Goal: Information Seeking & Learning: Learn about a topic

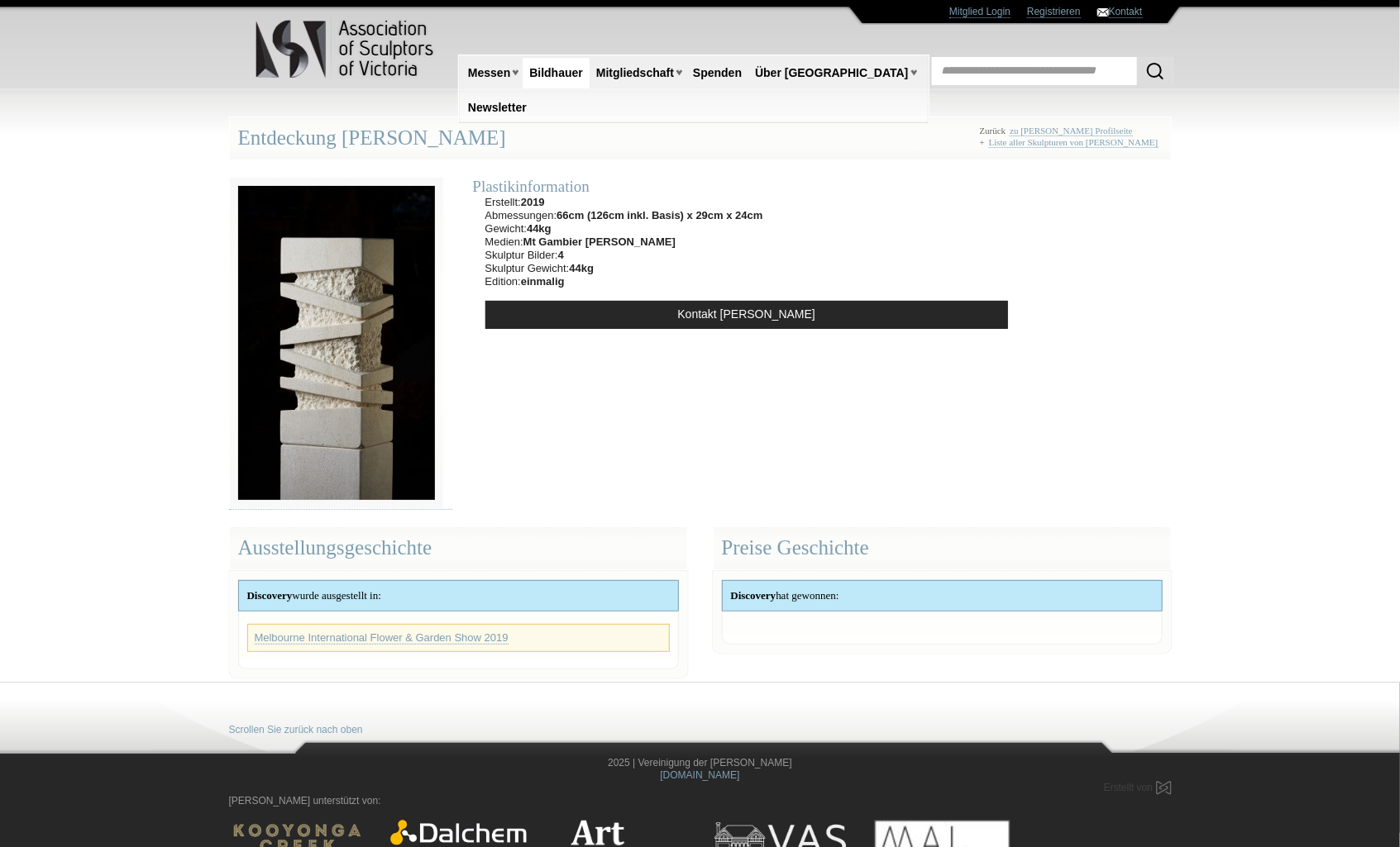
drag, startPoint x: 467, startPoint y: 141, endPoint x: 353, endPoint y: 139, distance: 114.0
click at [353, 139] on div "Entdeckung John Bishop Zurück zu John Bishop Profilseite + Liste aller Skulptur…" at bounding box center [700, 139] width 943 height 43
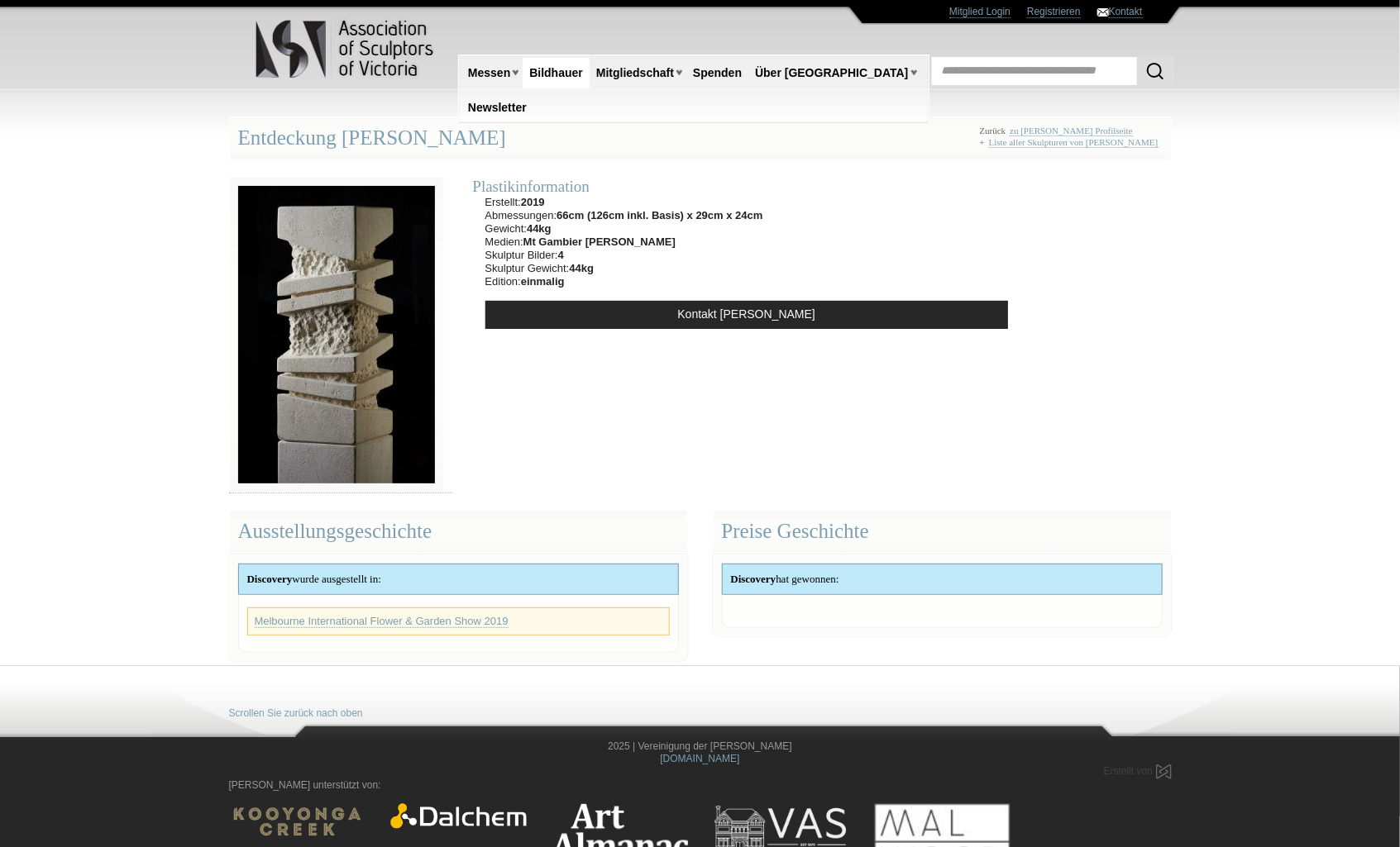
copy div "[PERSON_NAME]"
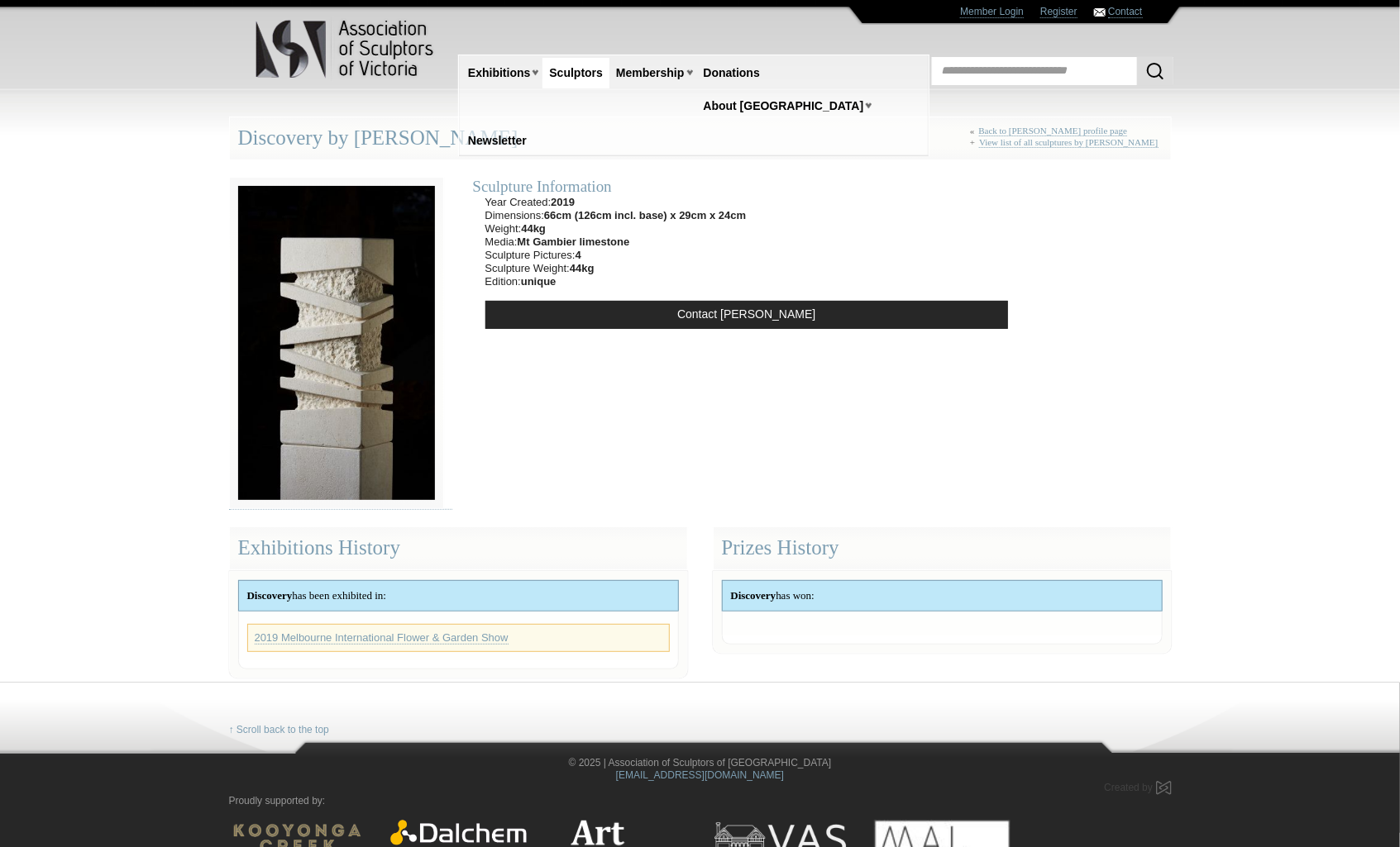
click at [580, 73] on link "Sculptors" at bounding box center [576, 73] width 67 height 31
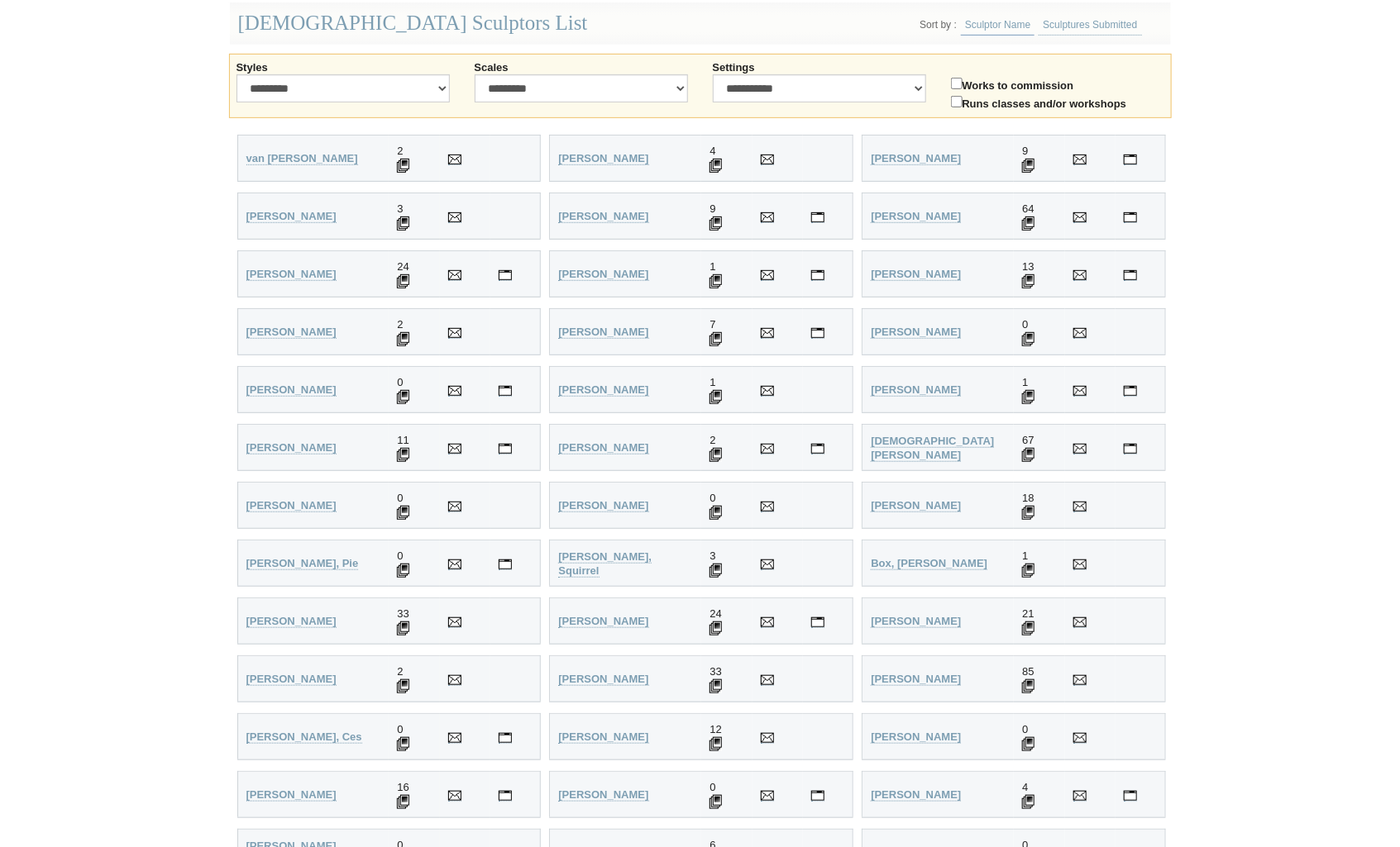
scroll to position [349, 0]
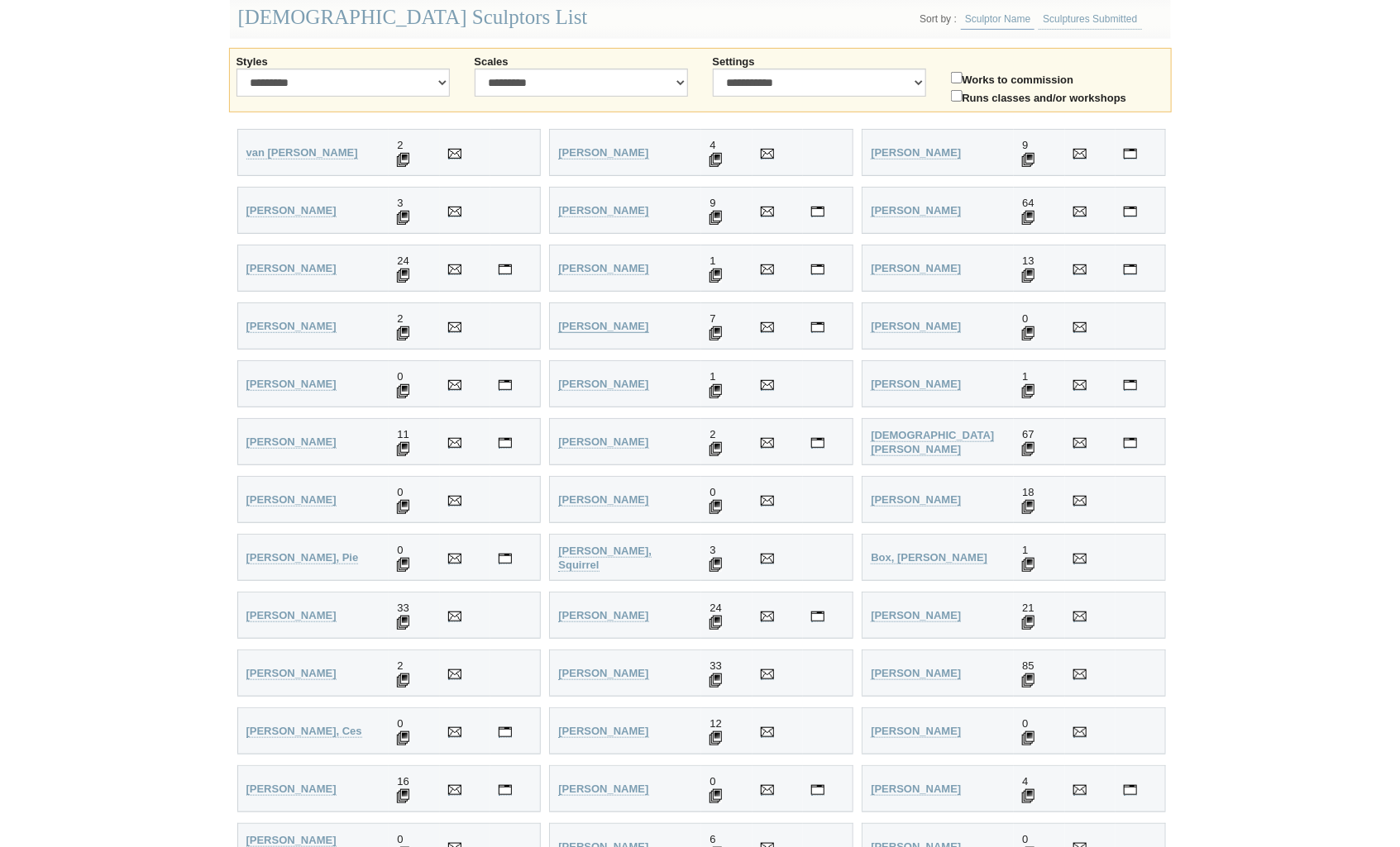
click at [582, 320] on strong "[PERSON_NAME]" at bounding box center [604, 325] width 90 height 13
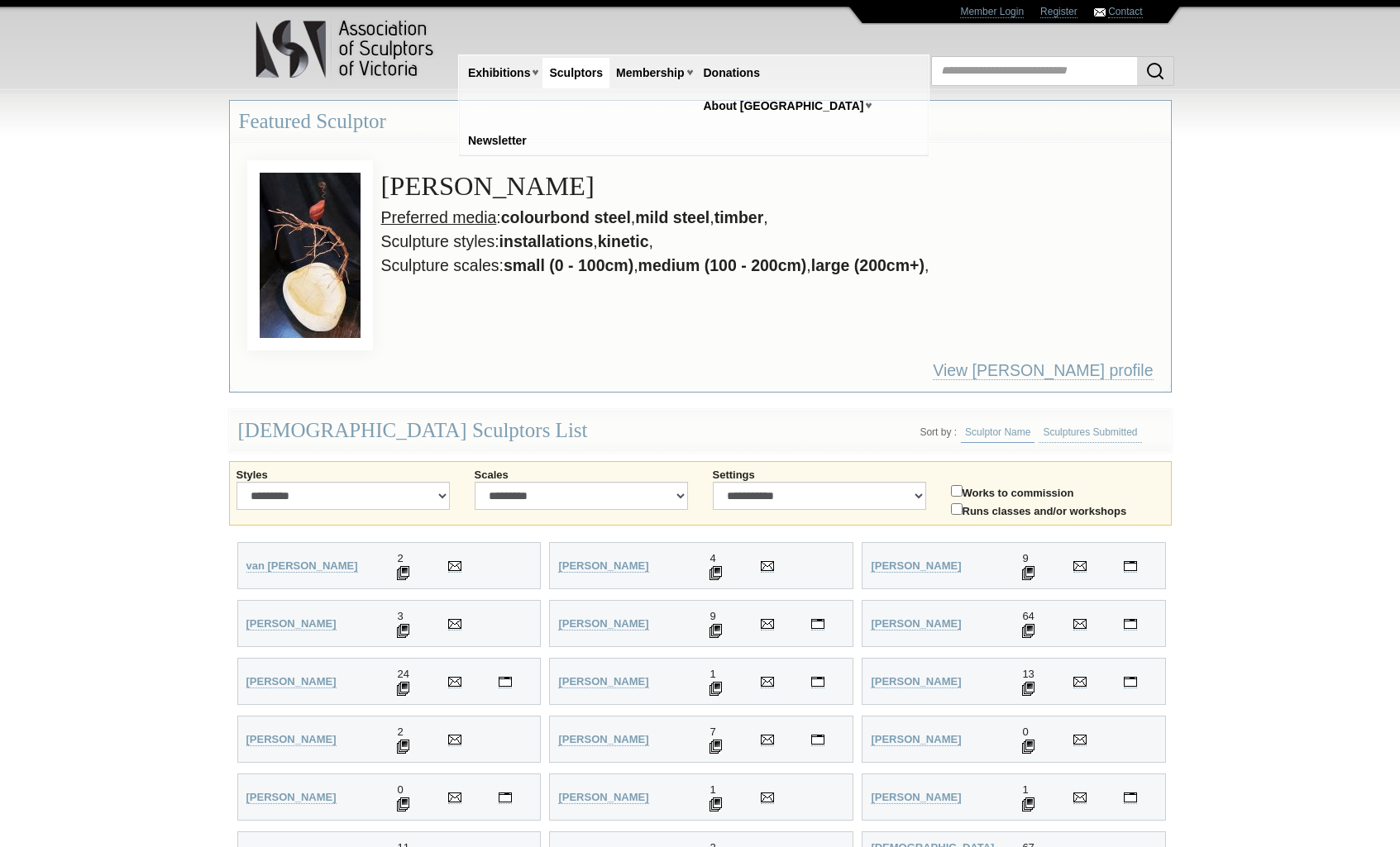
scroll to position [349, 0]
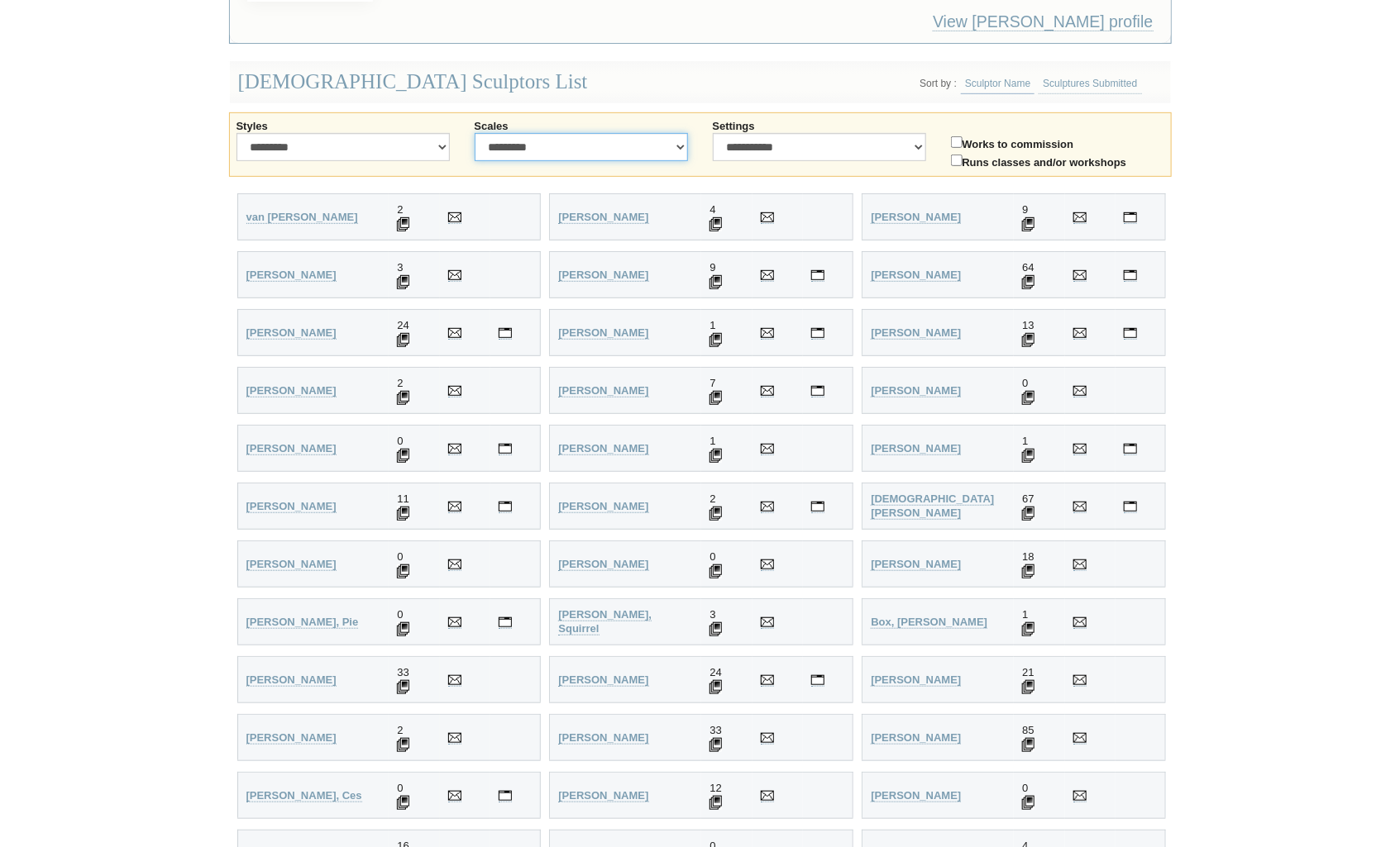
click at [475, 133] on select "**********" at bounding box center [582, 147] width 214 height 28
click at [676, 144] on select "**********" at bounding box center [582, 147] width 214 height 28
click at [236, 133] on select "**********" at bounding box center [343, 147] width 214 height 28
select select "********"
click option "********" at bounding box center [0, 0] width 0 height 0
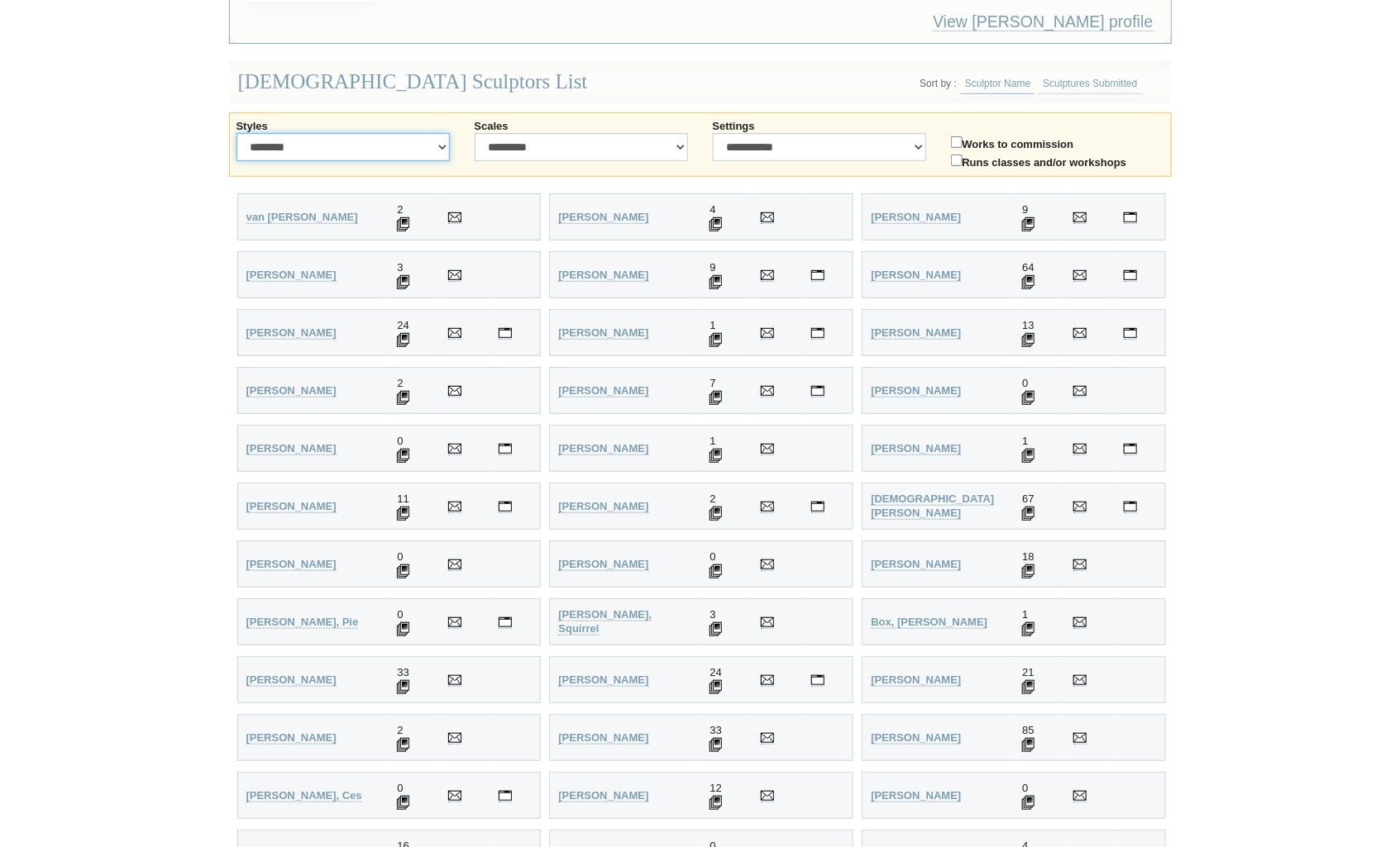
scroll to position [412, 0]
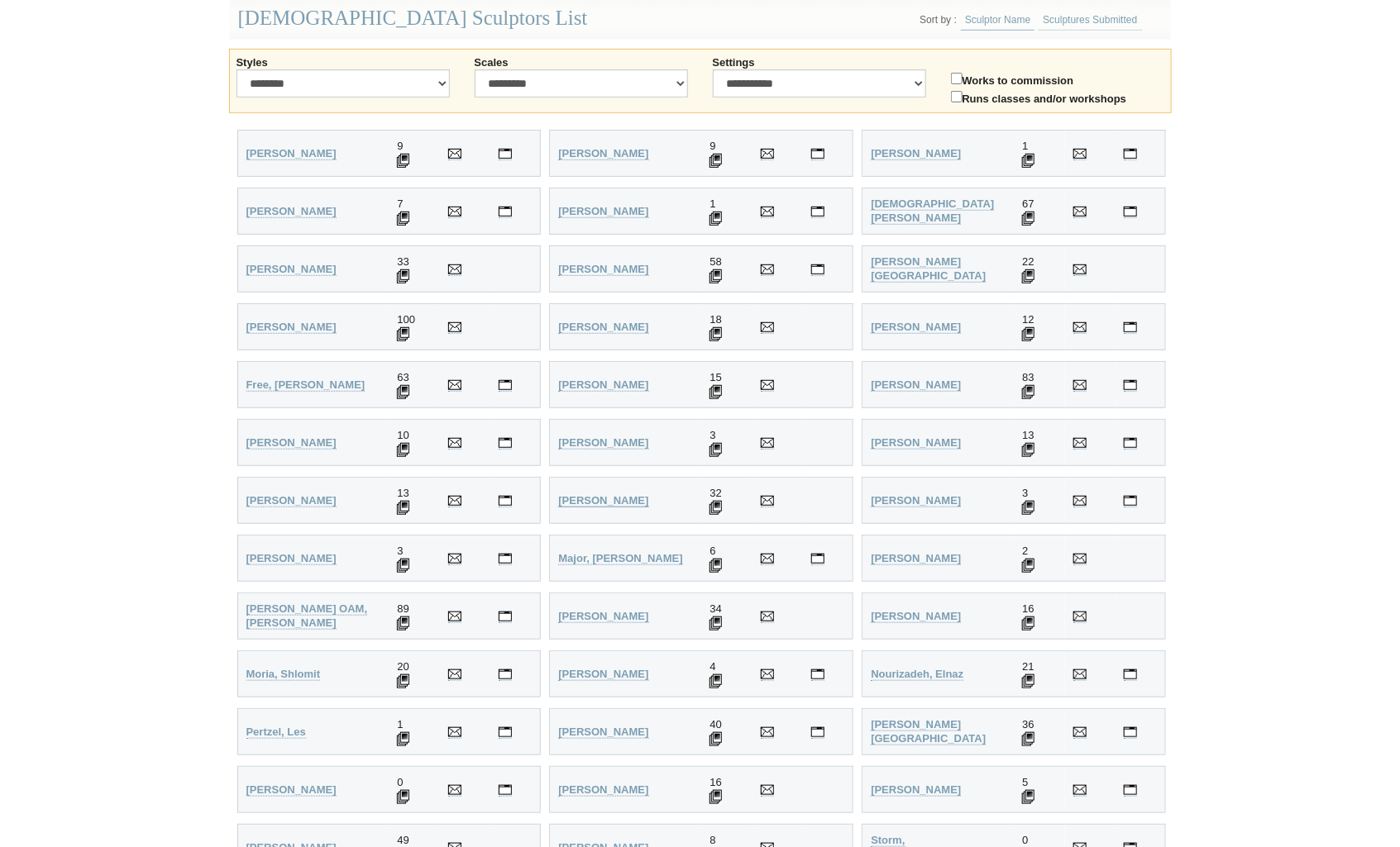
click at [607, 494] on strong "Kervin, Tim" at bounding box center [604, 500] width 90 height 13
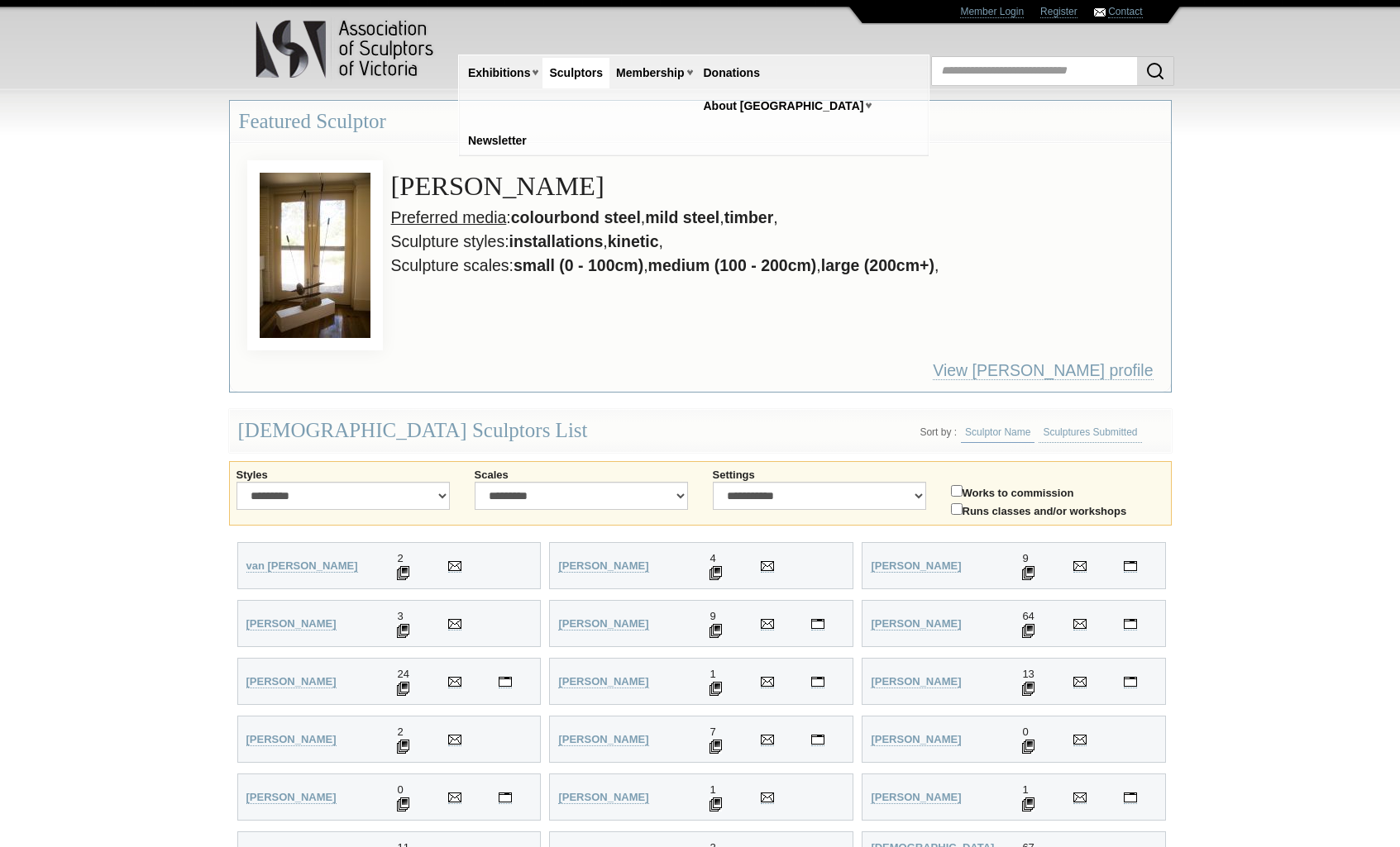
scroll to position [412, 0]
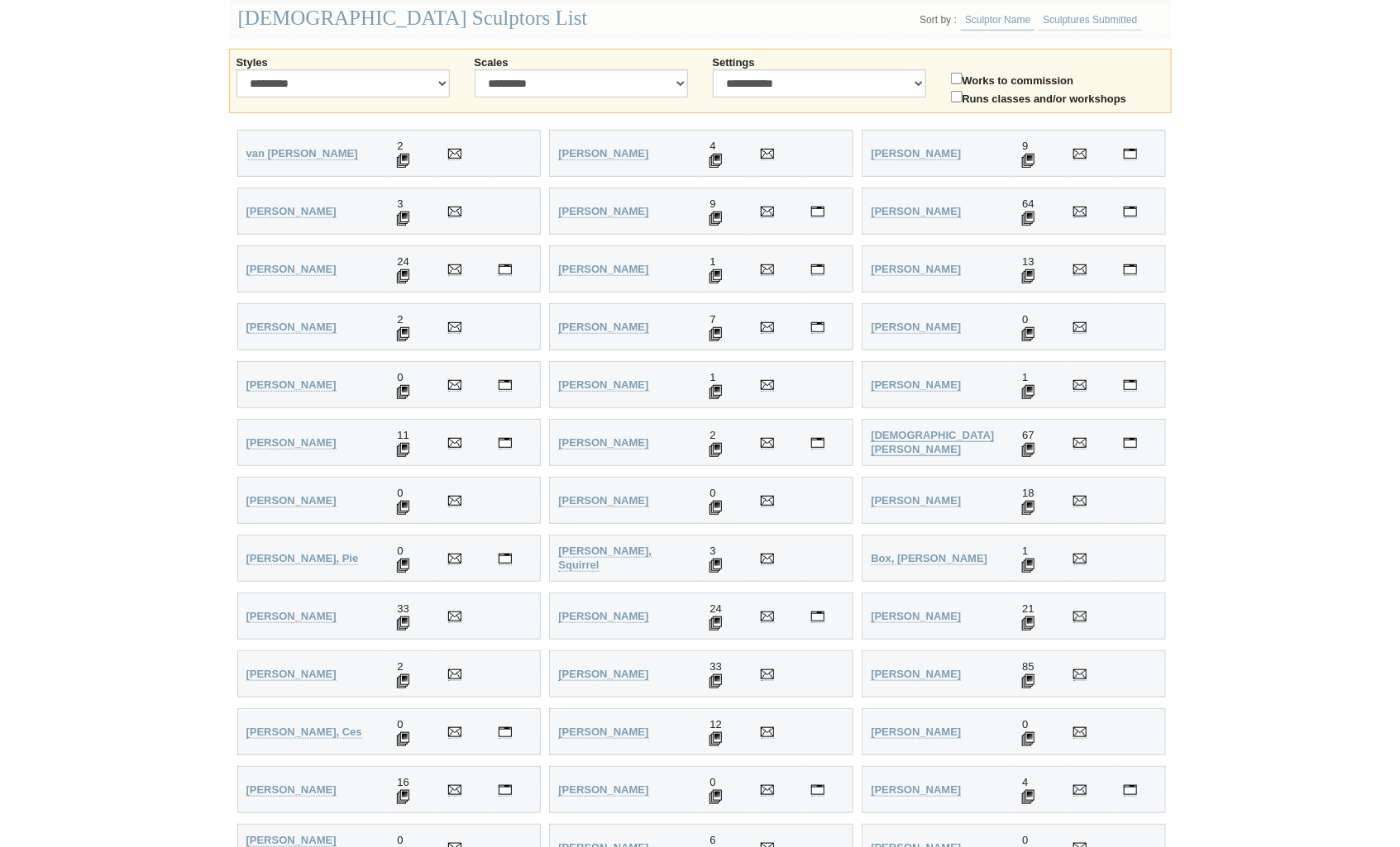
click at [917, 435] on strong "Bishop, John" at bounding box center [932, 442] width 124 height 27
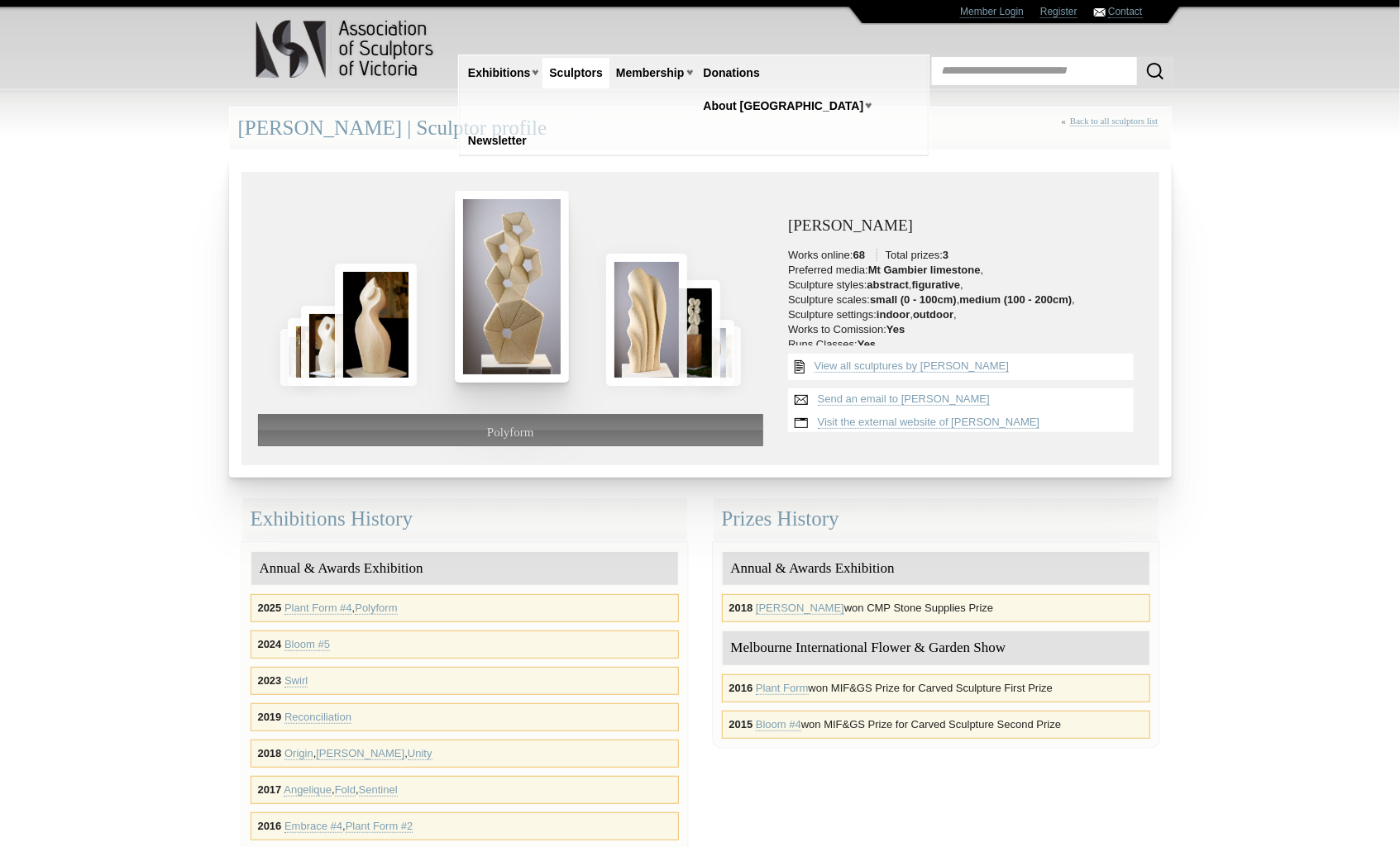
click at [533, 325] on img at bounding box center [512, 286] width 114 height 191
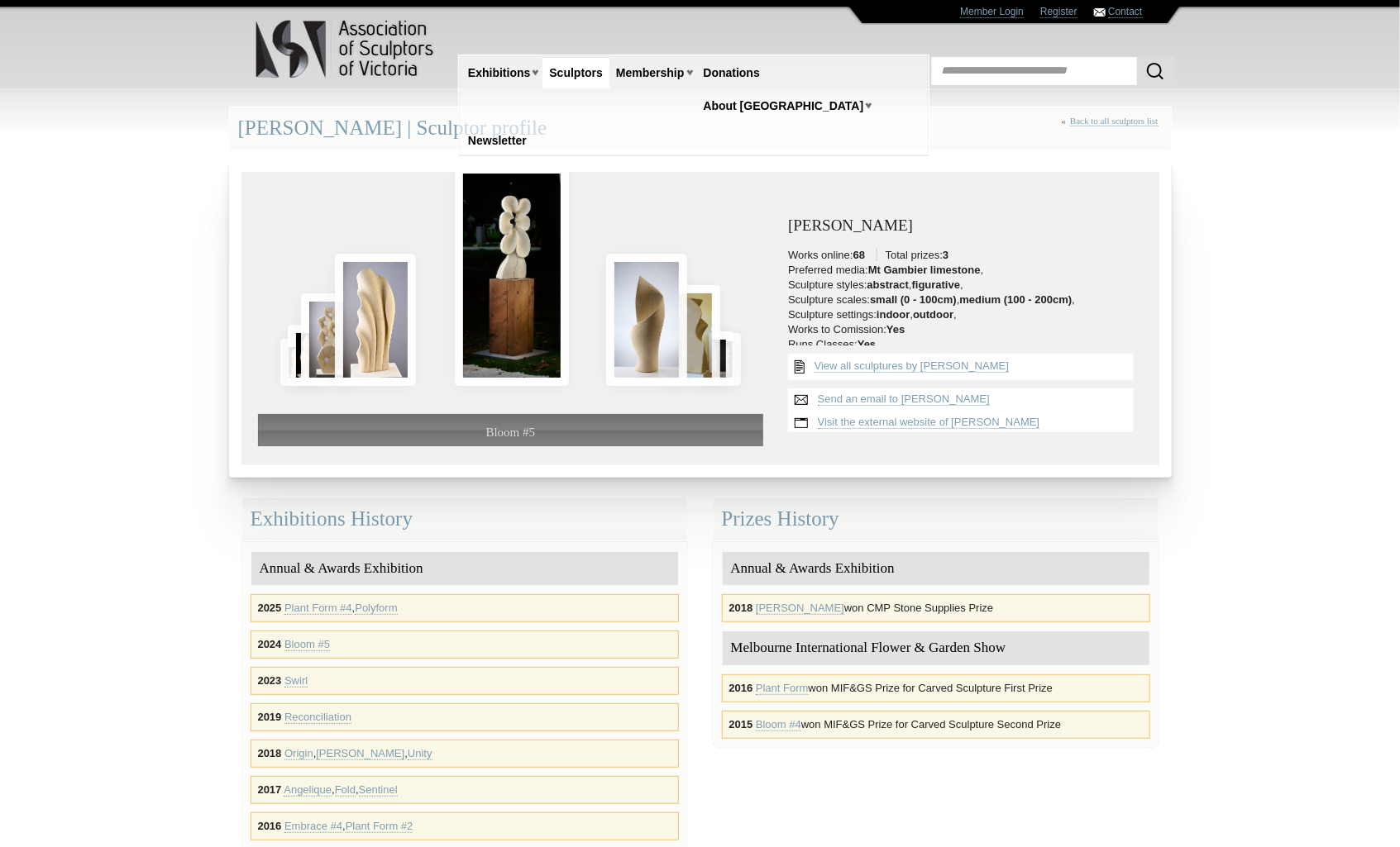
click at [540, 434] on div "Bloom #5" at bounding box center [511, 430] width 506 height 32
click at [294, 267] on div at bounding box center [291, 265] width 34 height 22
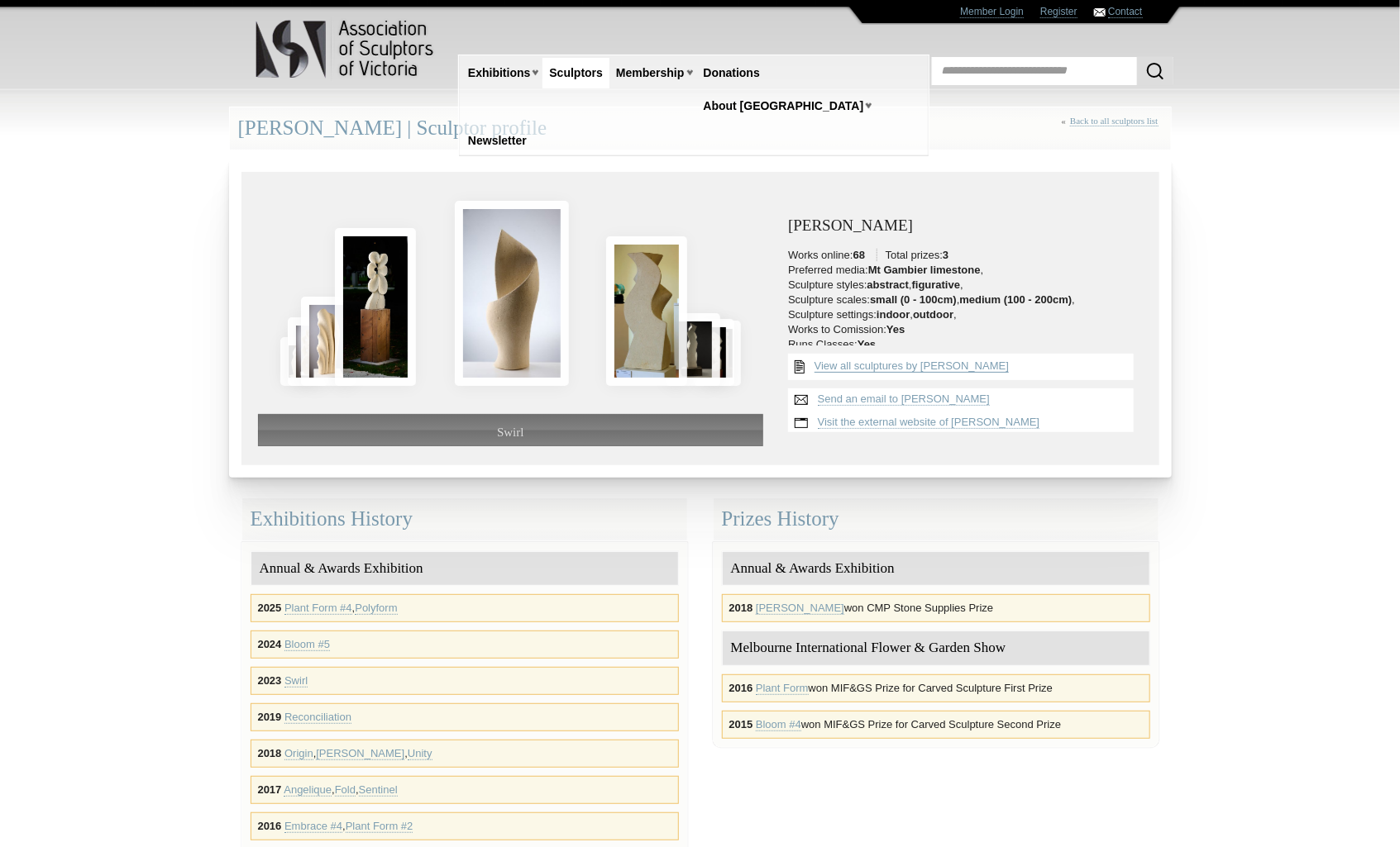
click at [934, 366] on link "View all sculptures by John Bishop" at bounding box center [912, 366] width 195 height 13
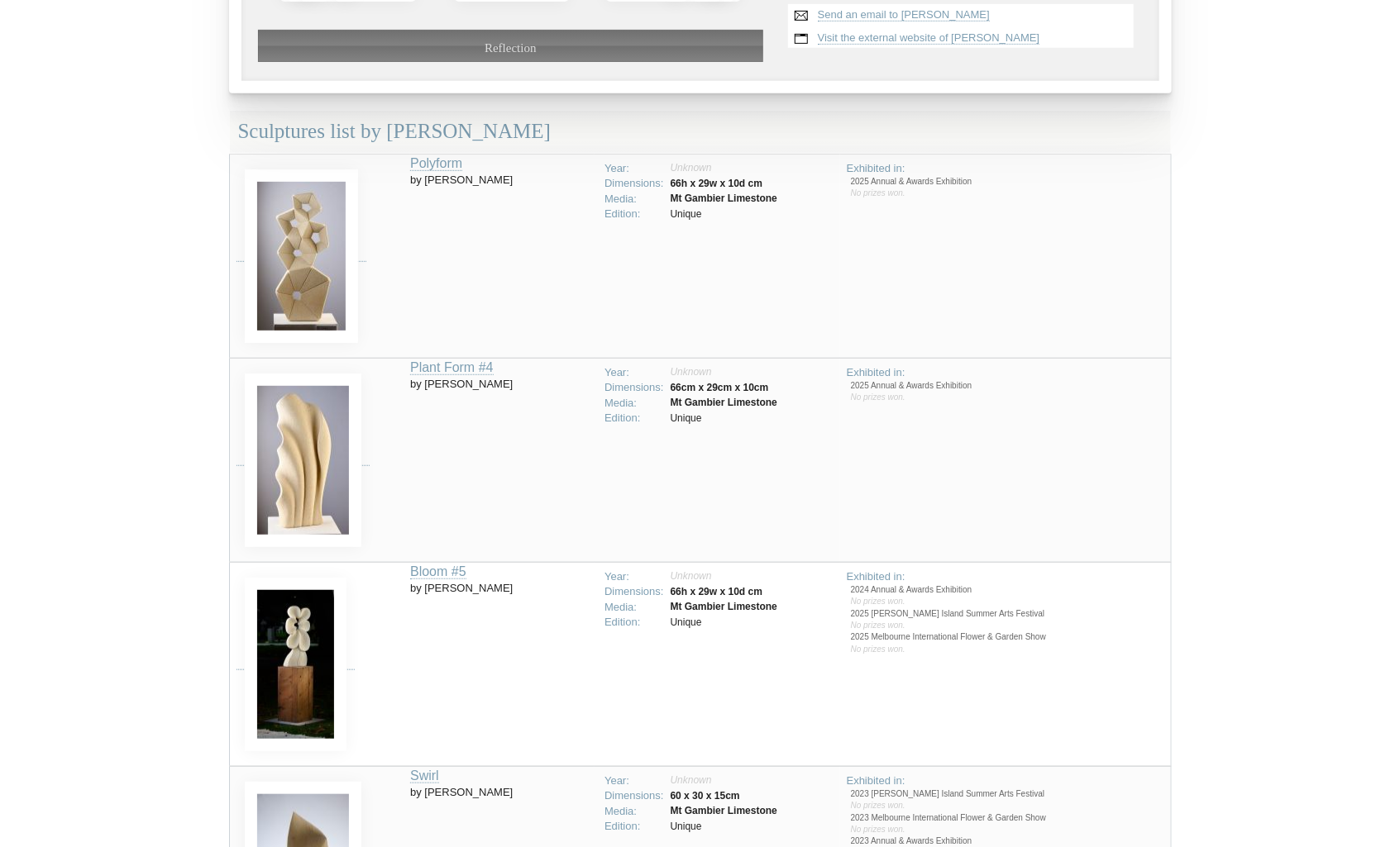
scroll to position [436, 0]
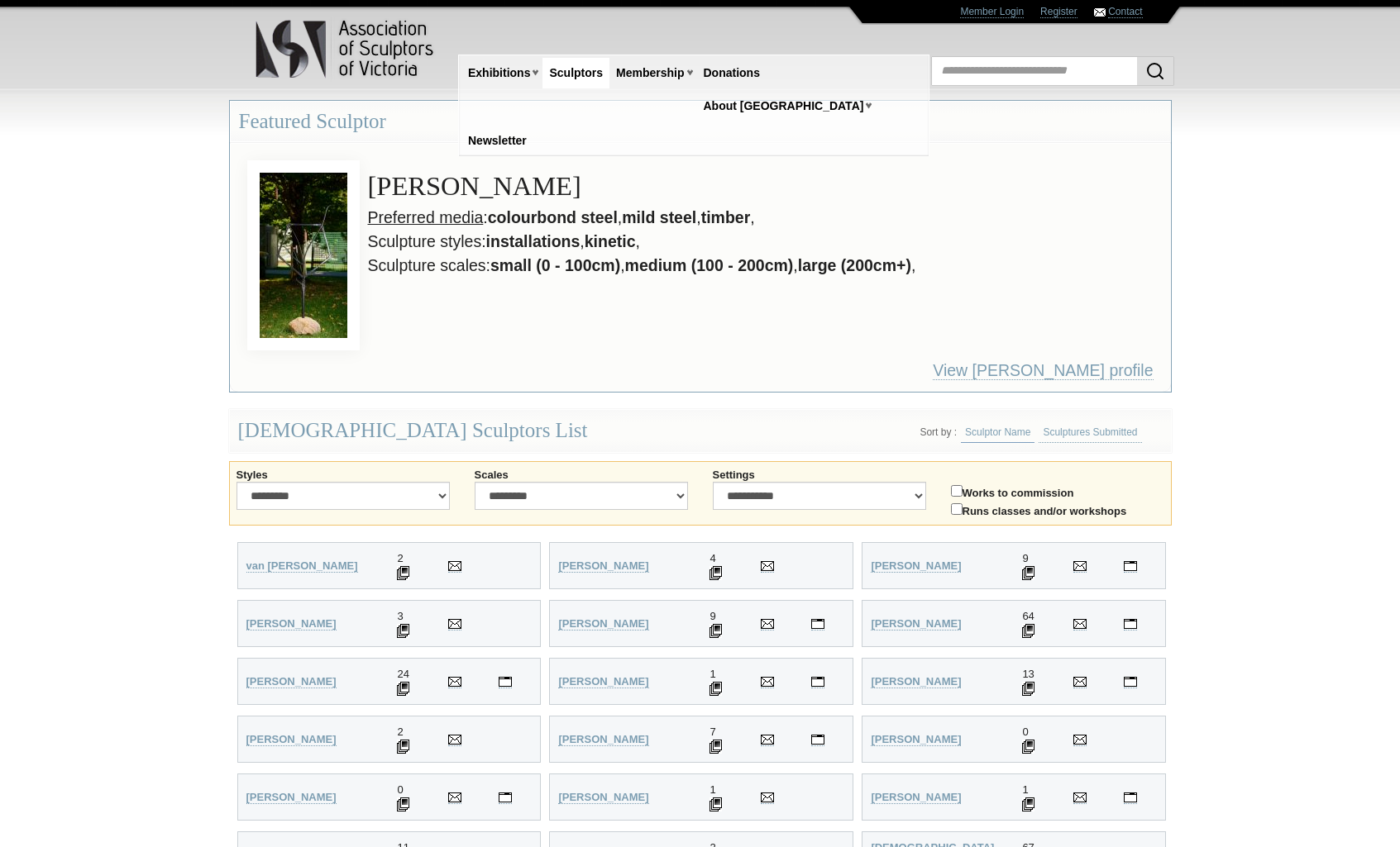
scroll to position [412, 0]
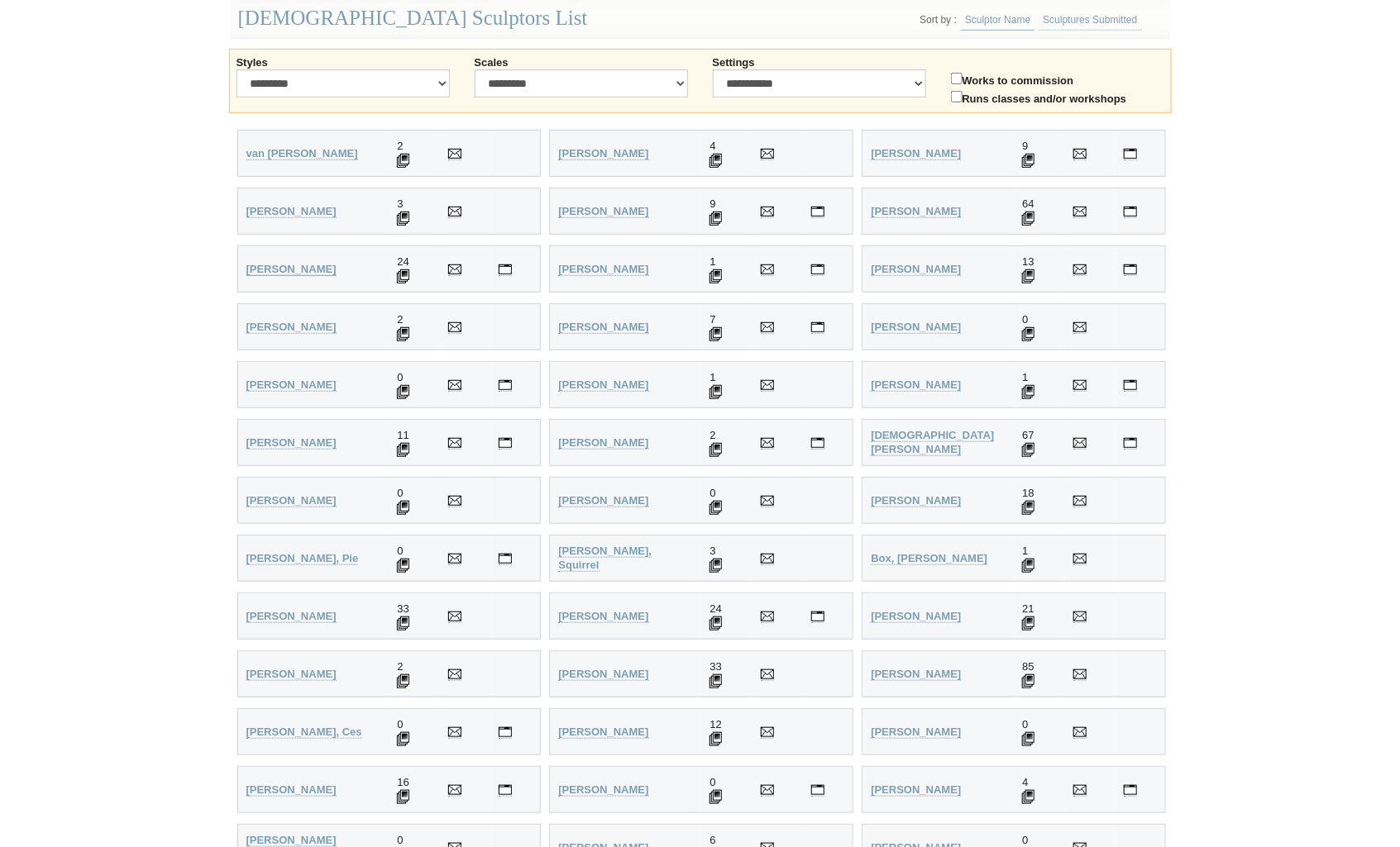
click at [319, 263] on strong "[PERSON_NAME]" at bounding box center [291, 269] width 90 height 13
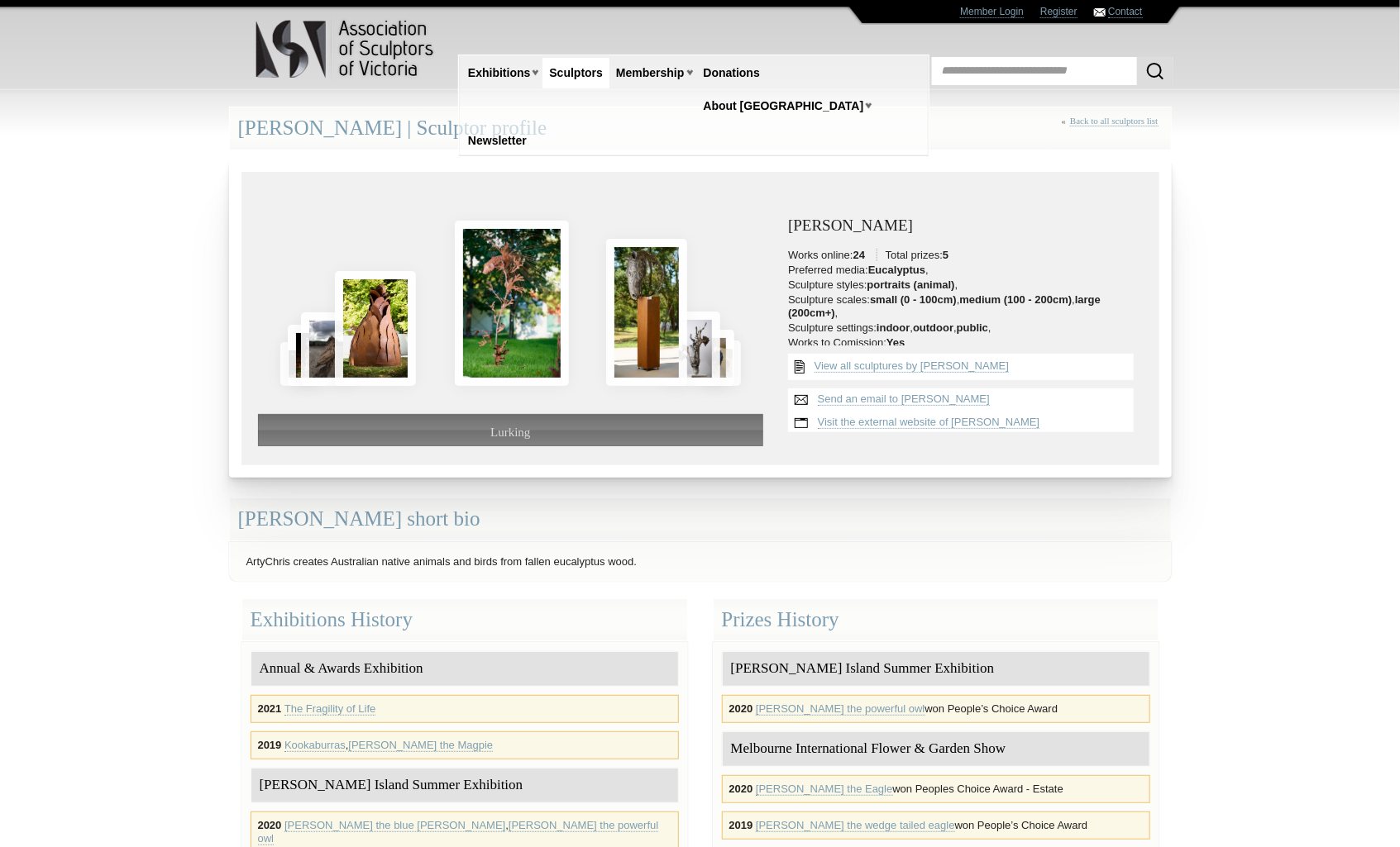
click at [775, 332] on div "Lurking" at bounding box center [511, 317] width 531 height 258
click at [767, 305] on div "Lurking" at bounding box center [511, 317] width 531 height 258
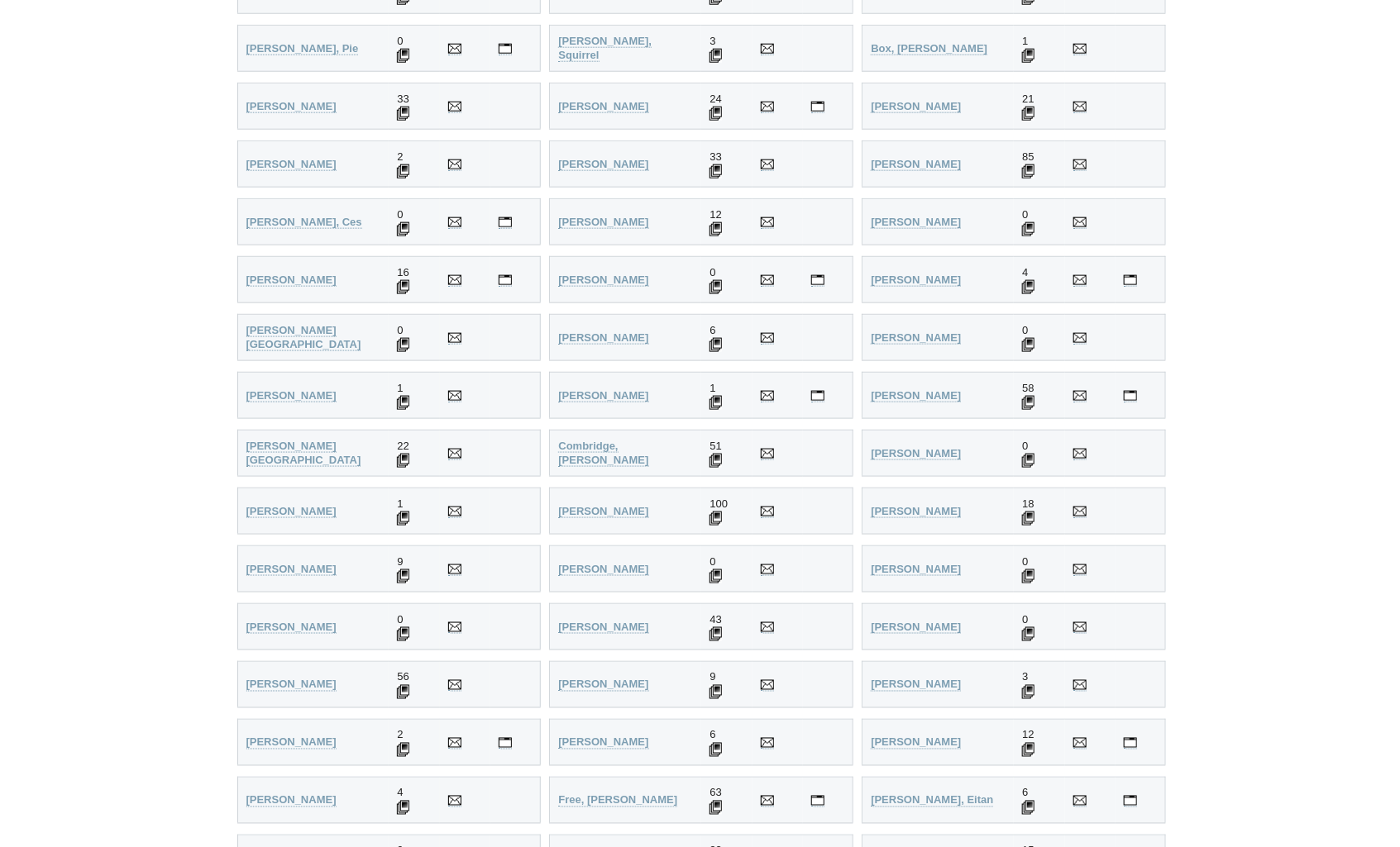
scroll to position [936, 0]
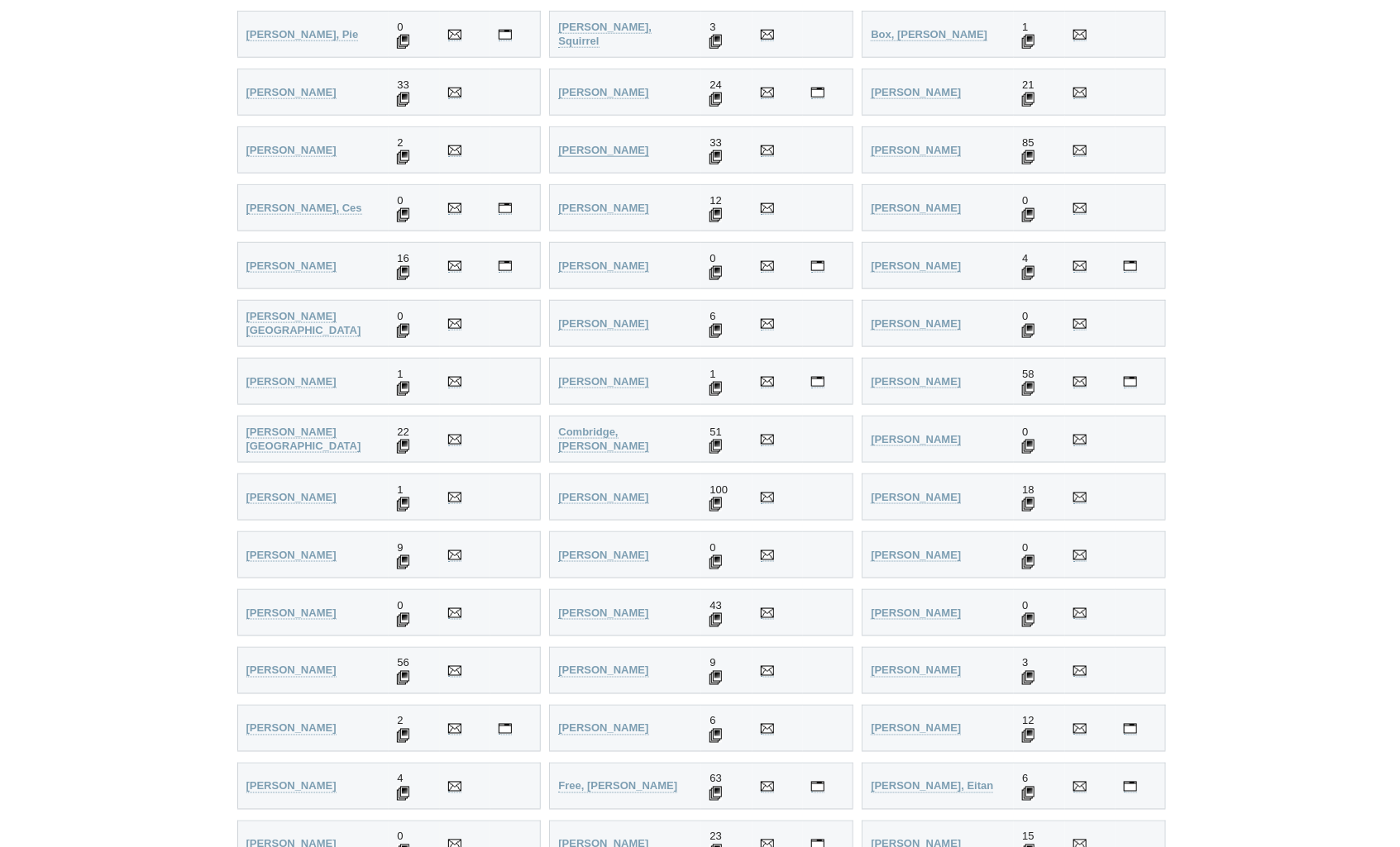
click at [618, 144] on strong "[PERSON_NAME]" at bounding box center [604, 149] width 90 height 13
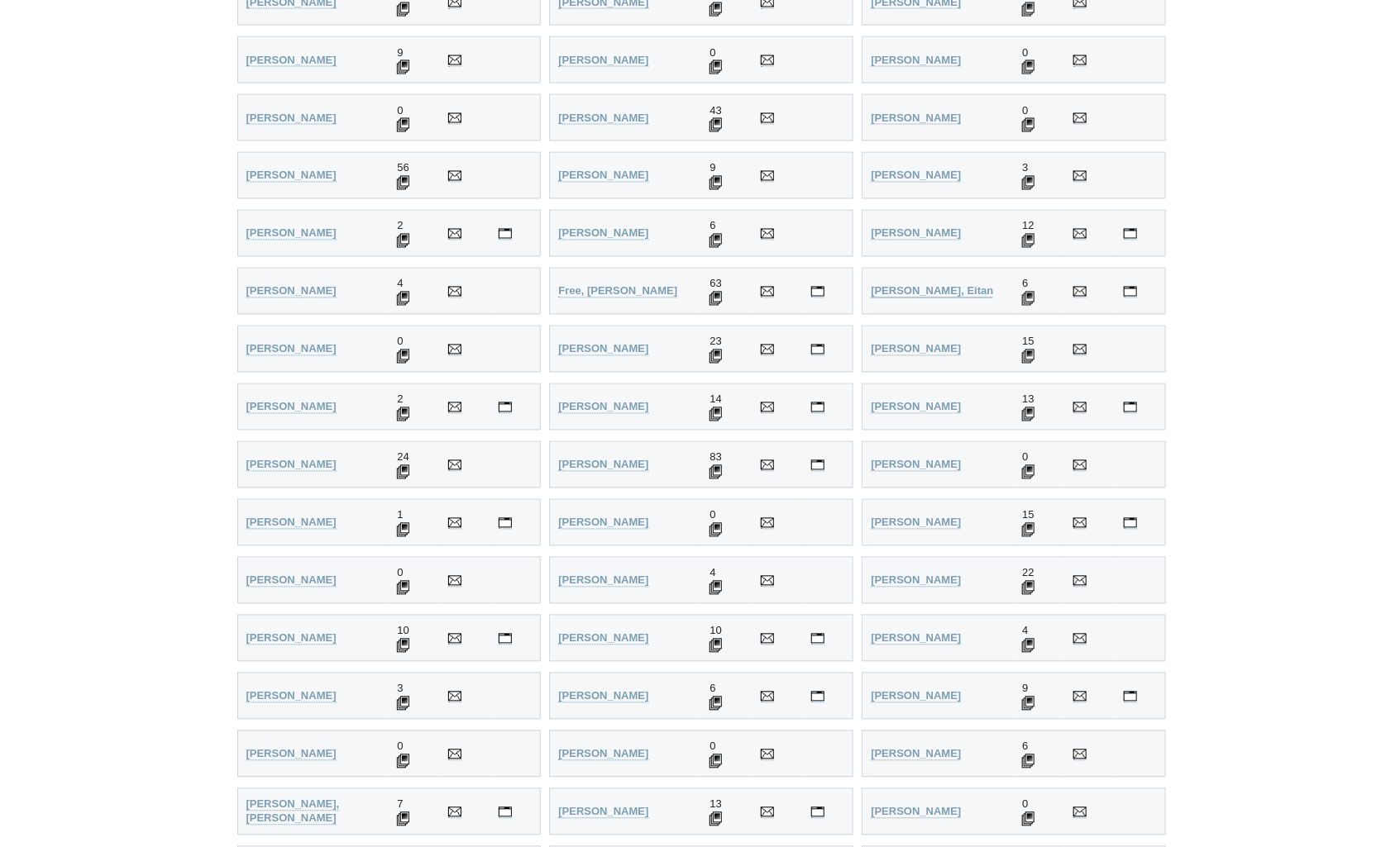
scroll to position [1460, 0]
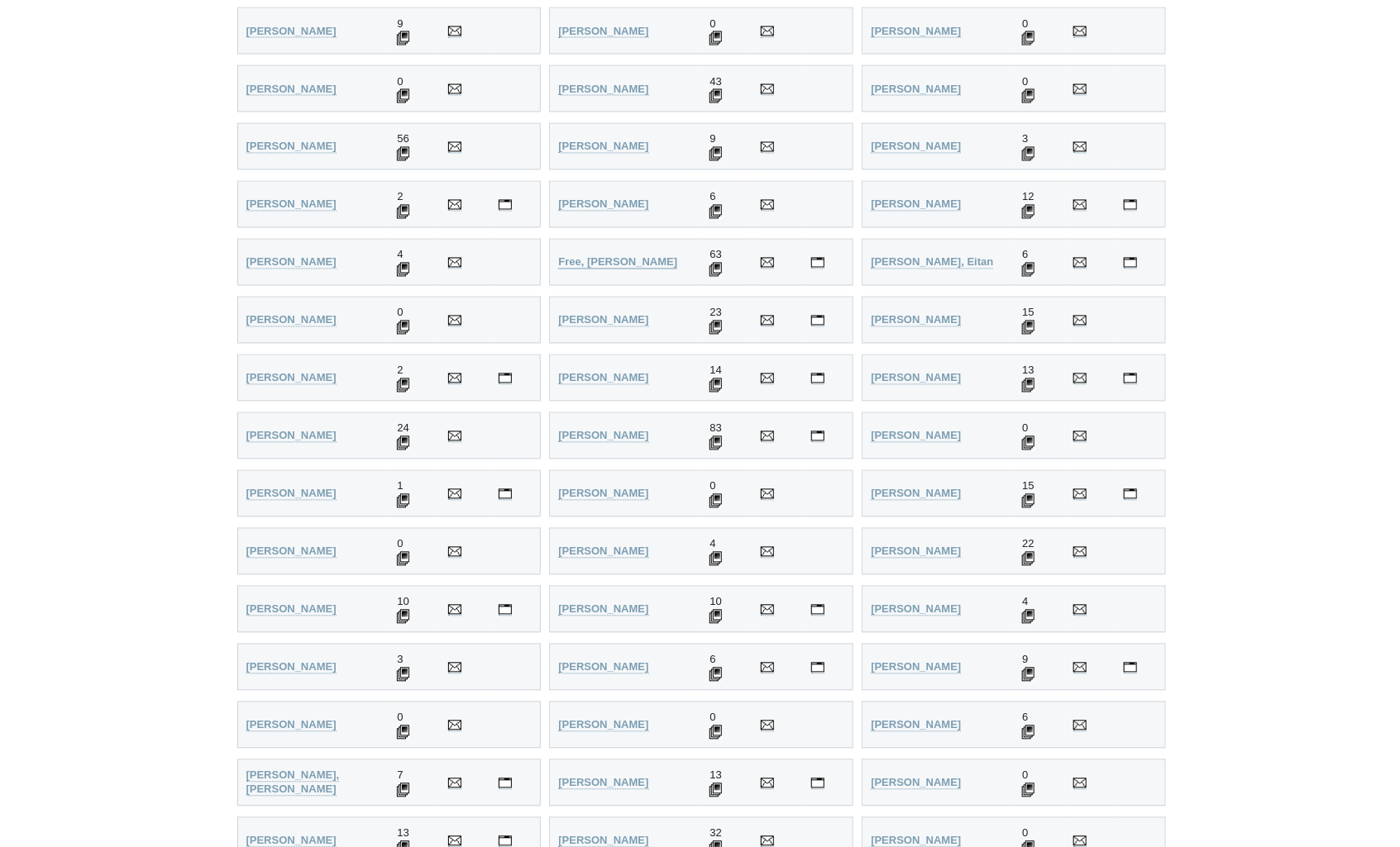
click at [608, 257] on strong "Free, Kevin" at bounding box center [618, 262] width 119 height 13
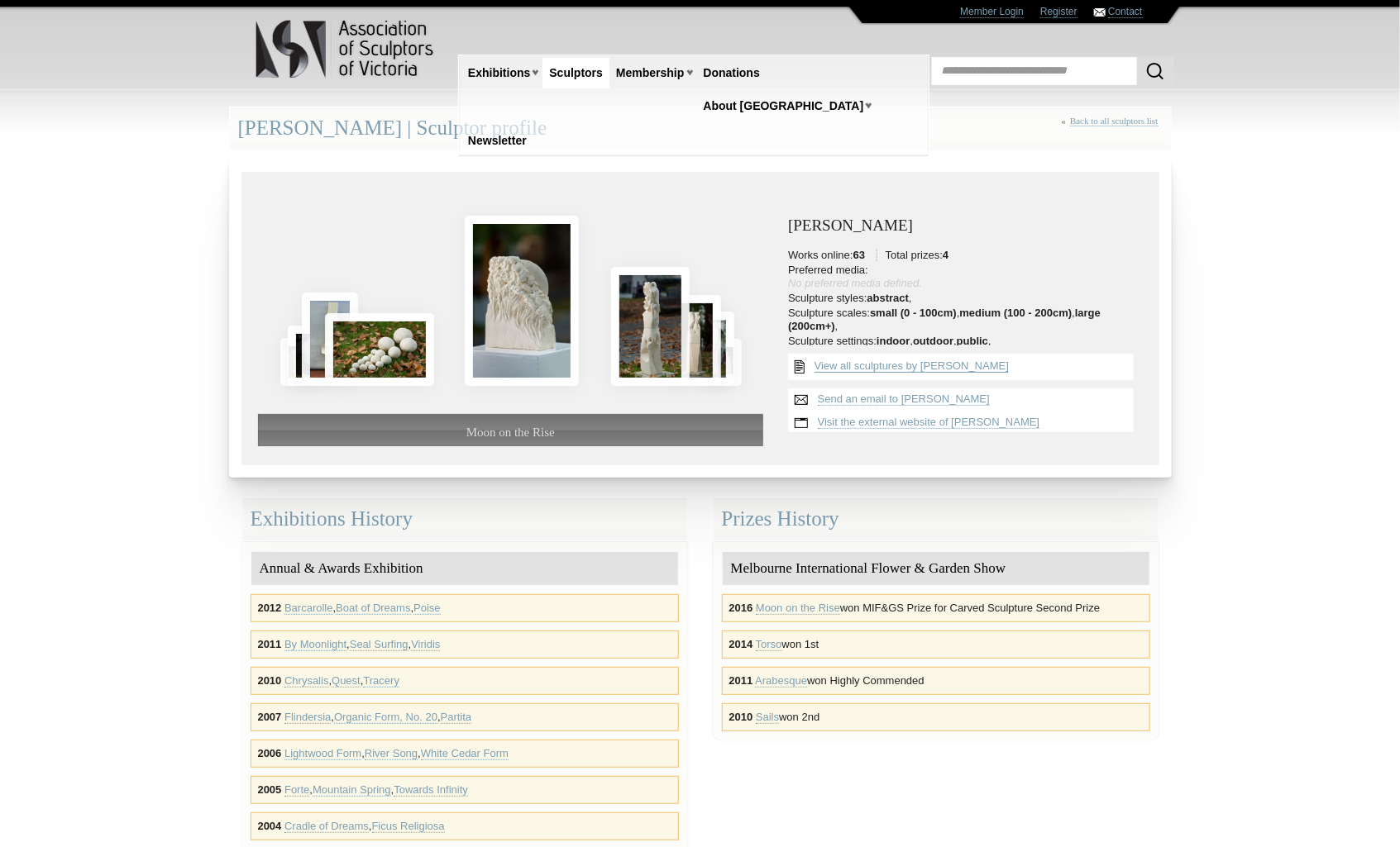
click at [860, 365] on link "View all sculptures by Kevin Free" at bounding box center [912, 366] width 195 height 13
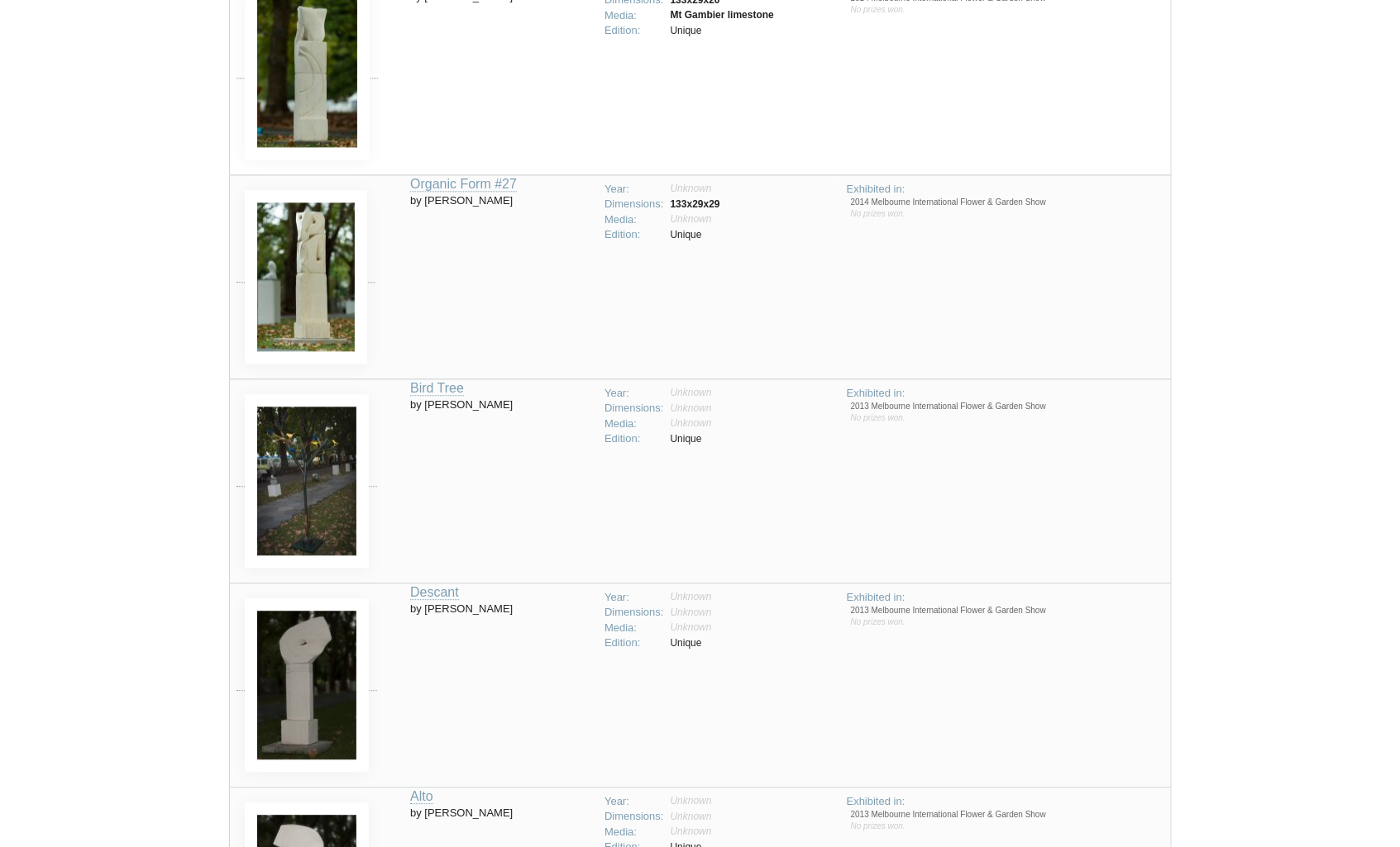
scroll to position [2007, 0]
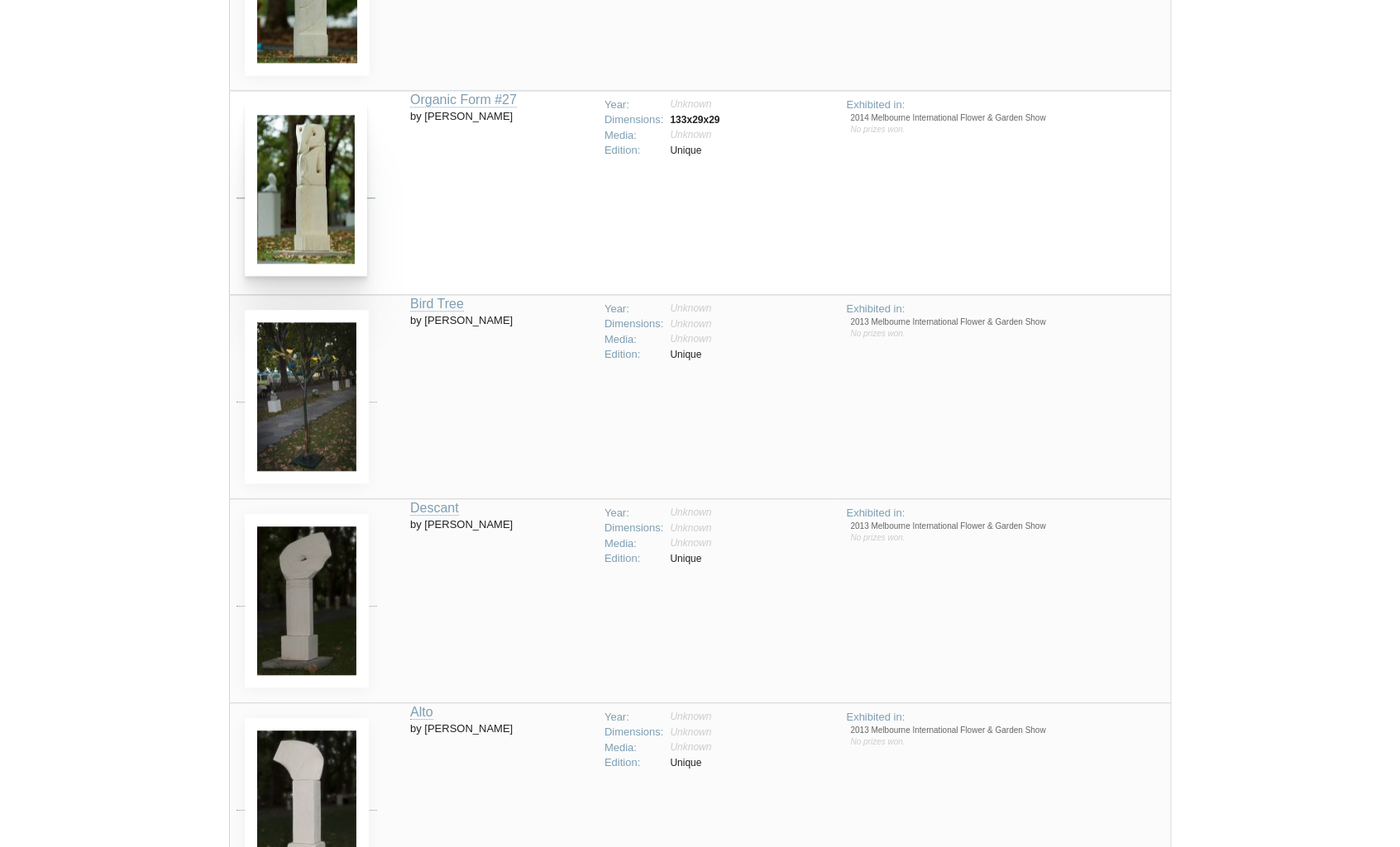
click at [308, 189] on img at bounding box center [306, 189] width 123 height 174
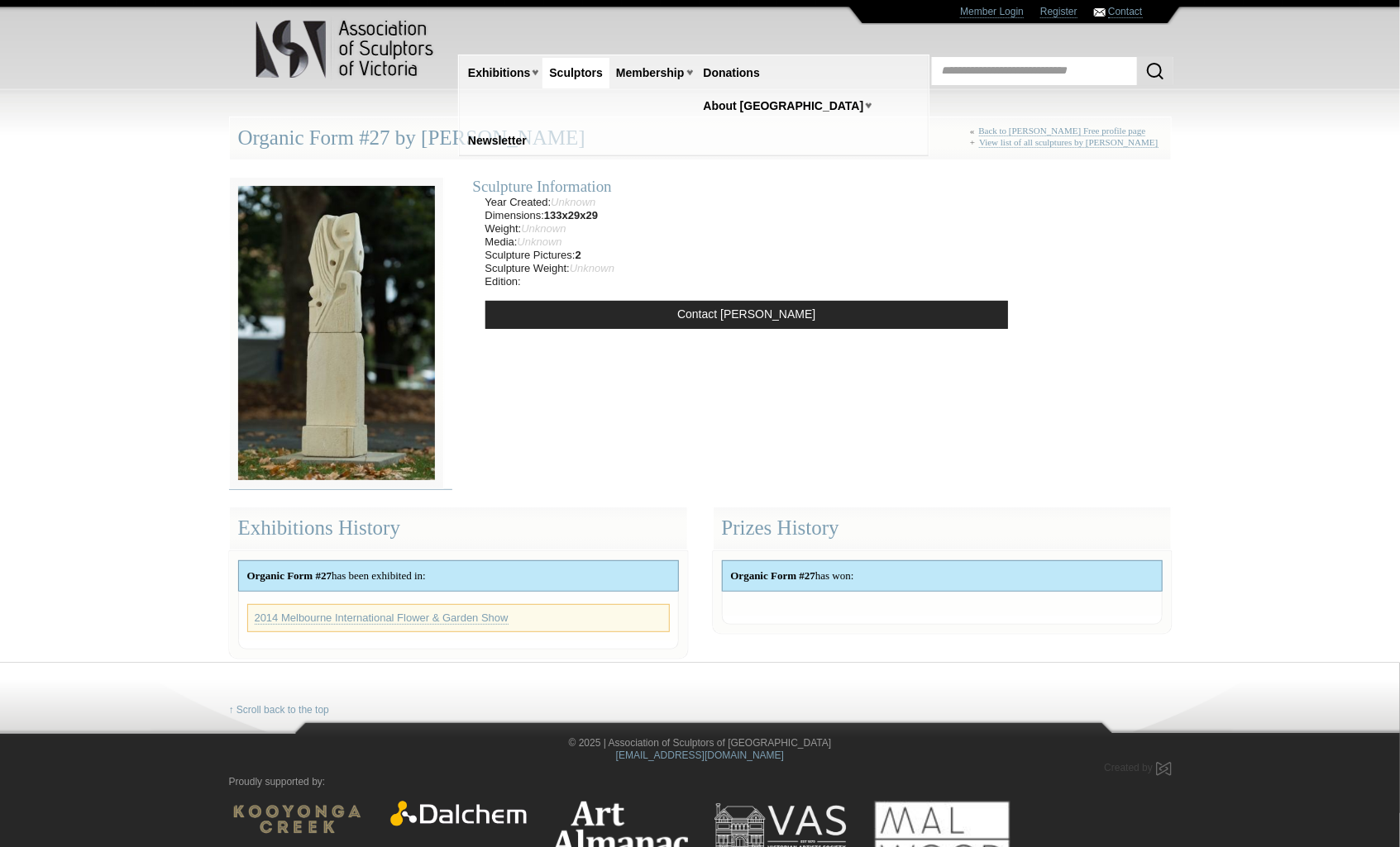
click at [256, 297] on img at bounding box center [336, 333] width 215 height 313
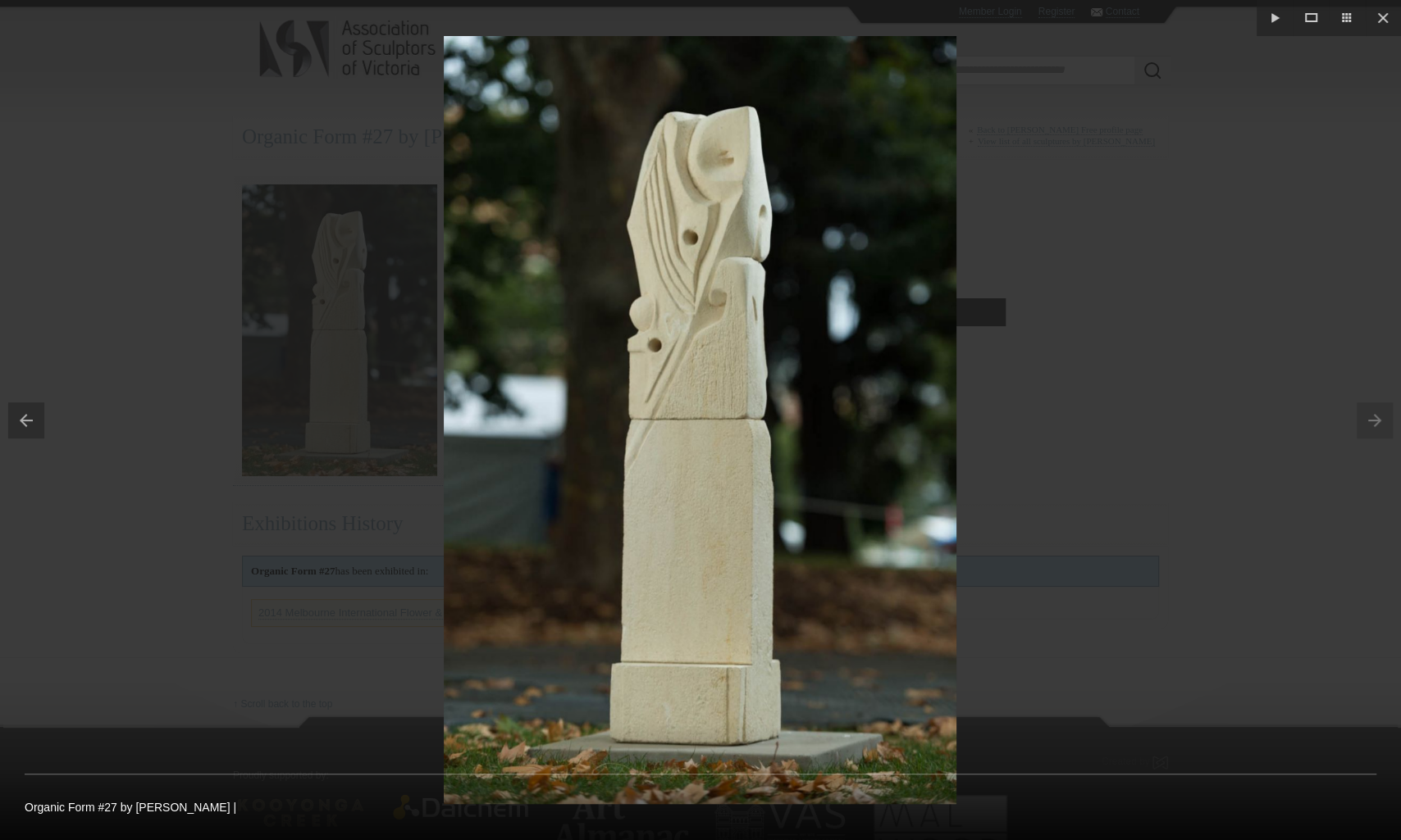
click at [23, 411] on button at bounding box center [22, 420] width 44 height 82
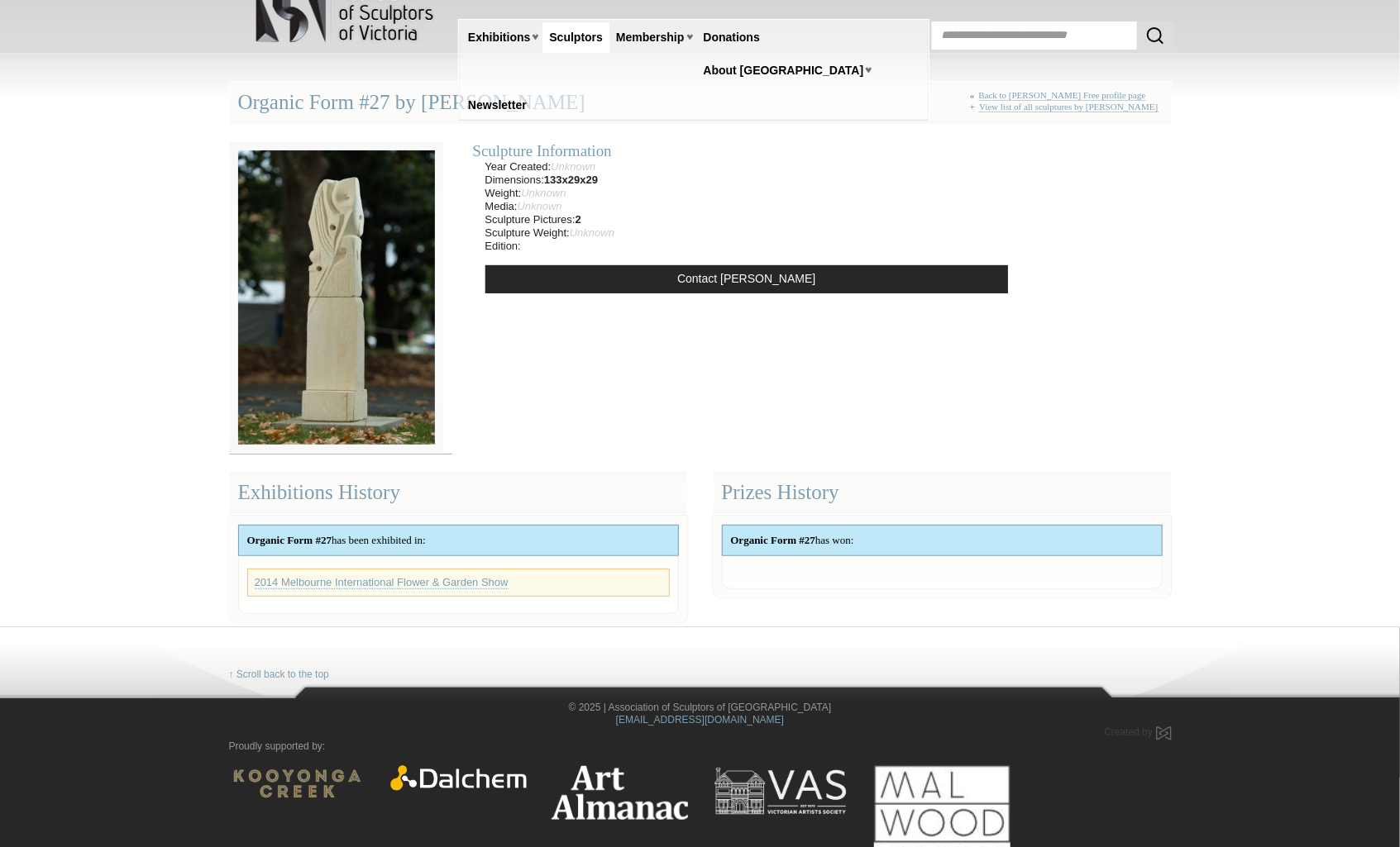
scroll to position [43, 0]
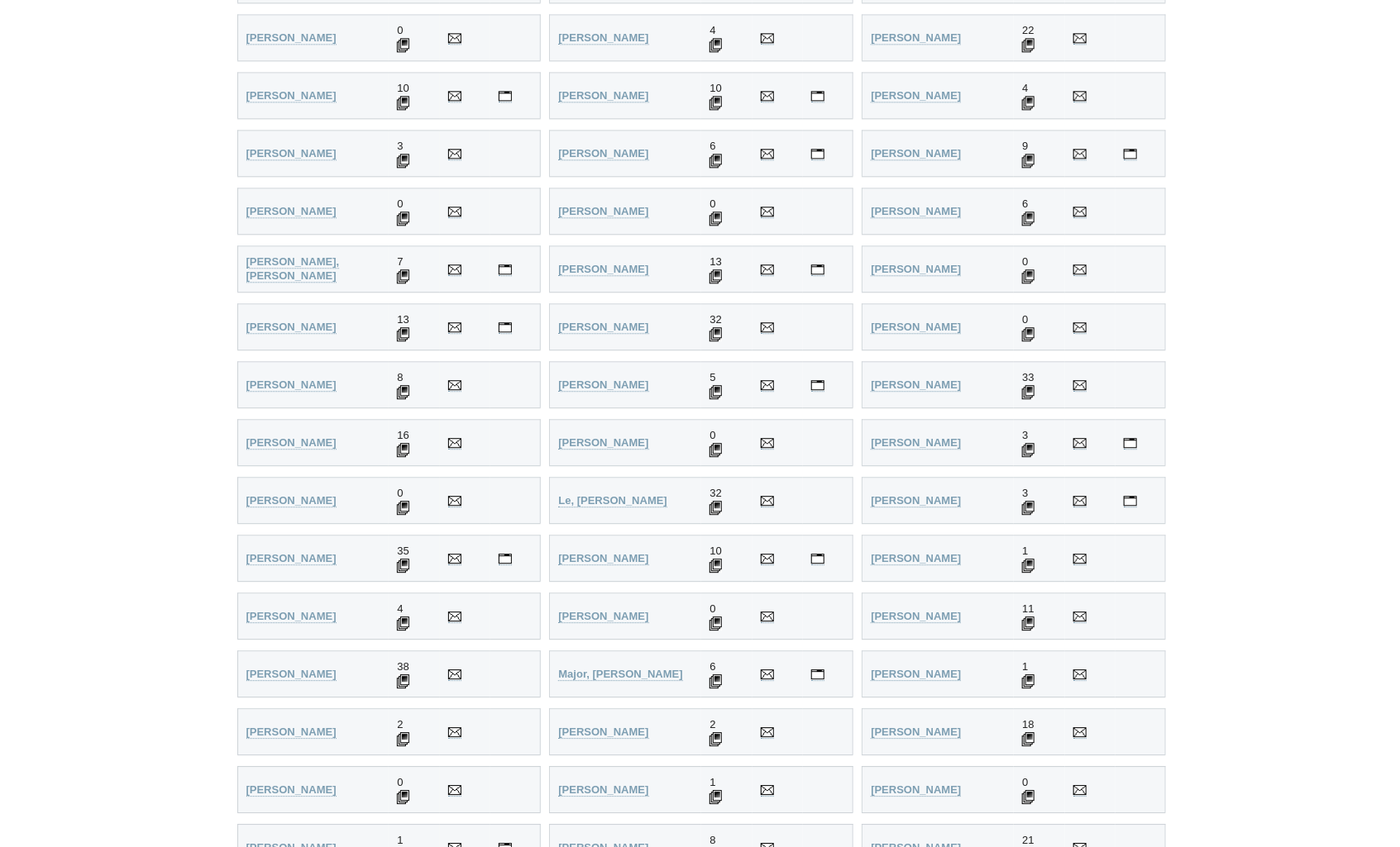
scroll to position [1984, 0]
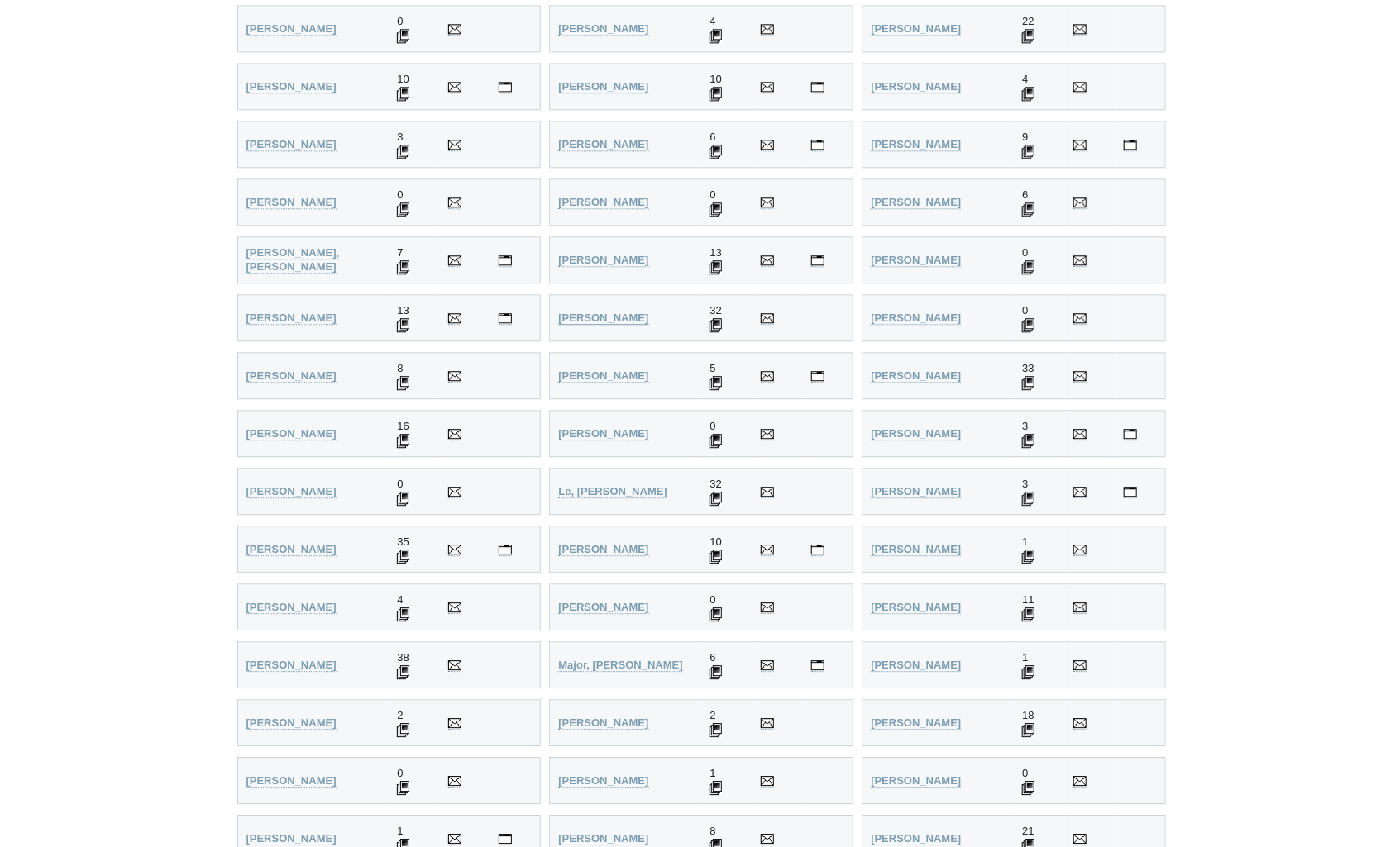
click at [601, 311] on strong "Kervin, Tim" at bounding box center [604, 317] width 90 height 13
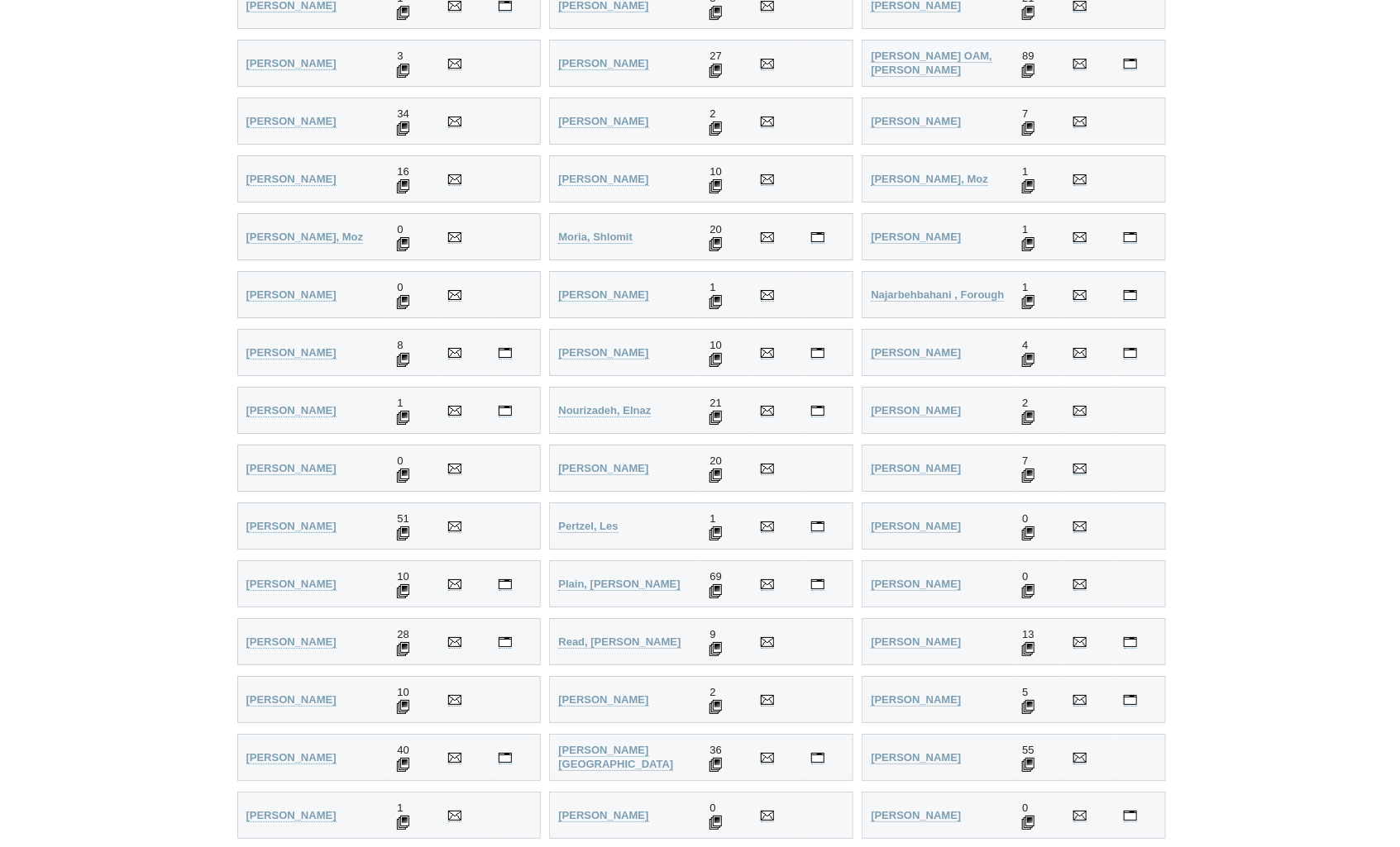
scroll to position [2856, 0]
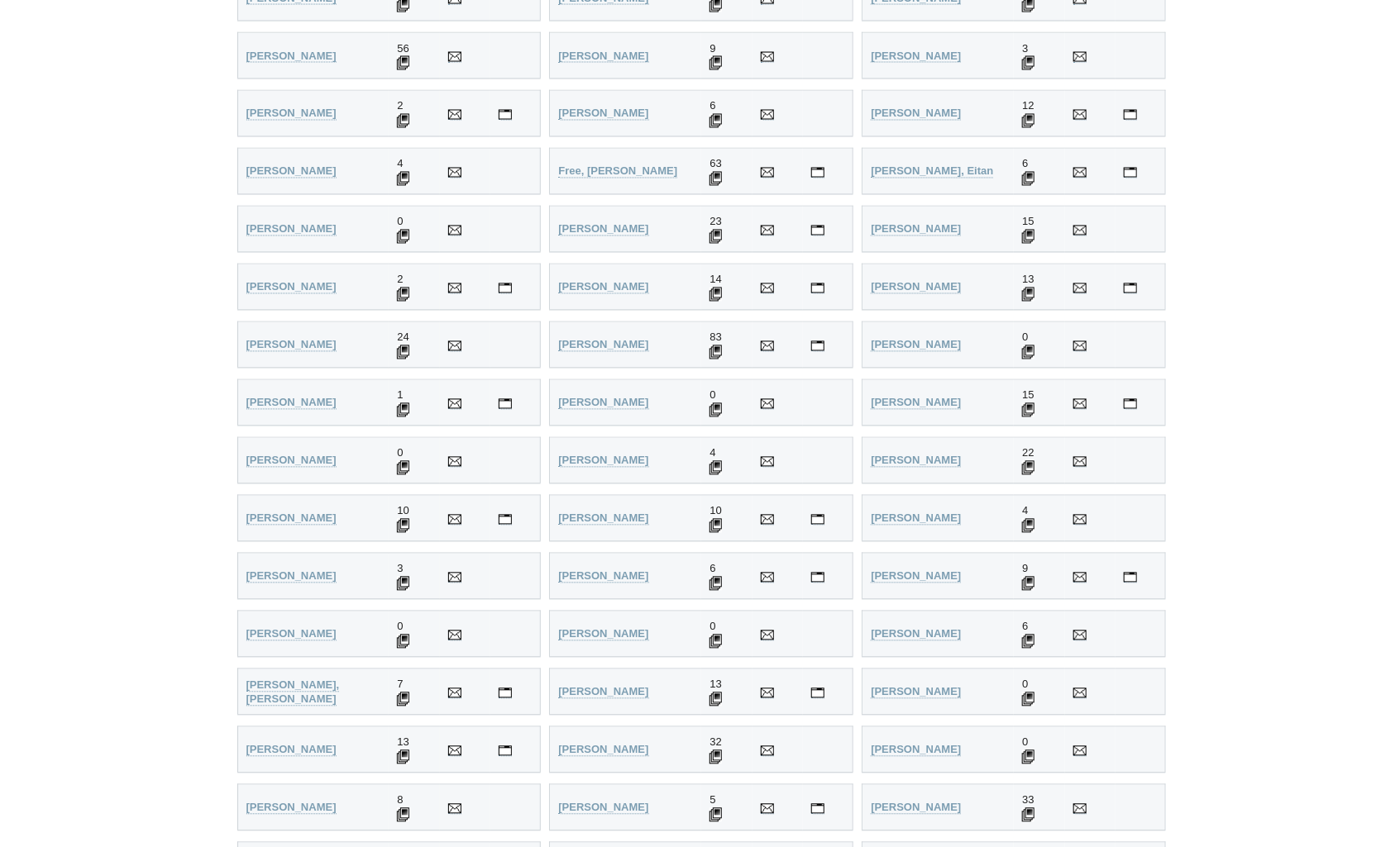
scroll to position [1460, 0]
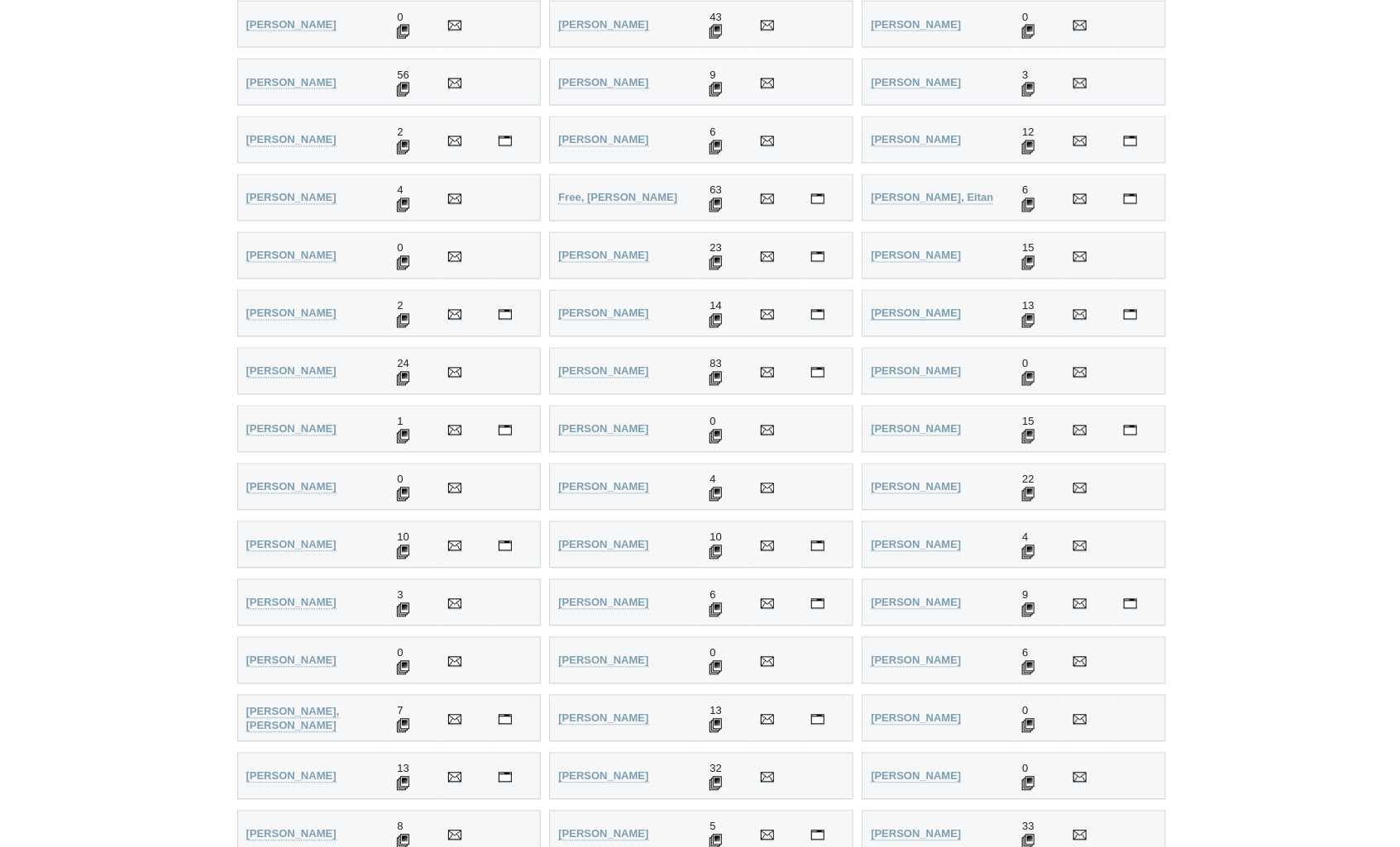
click at [903, 309] on strong "Goldberg, Esther" at bounding box center [916, 313] width 90 height 13
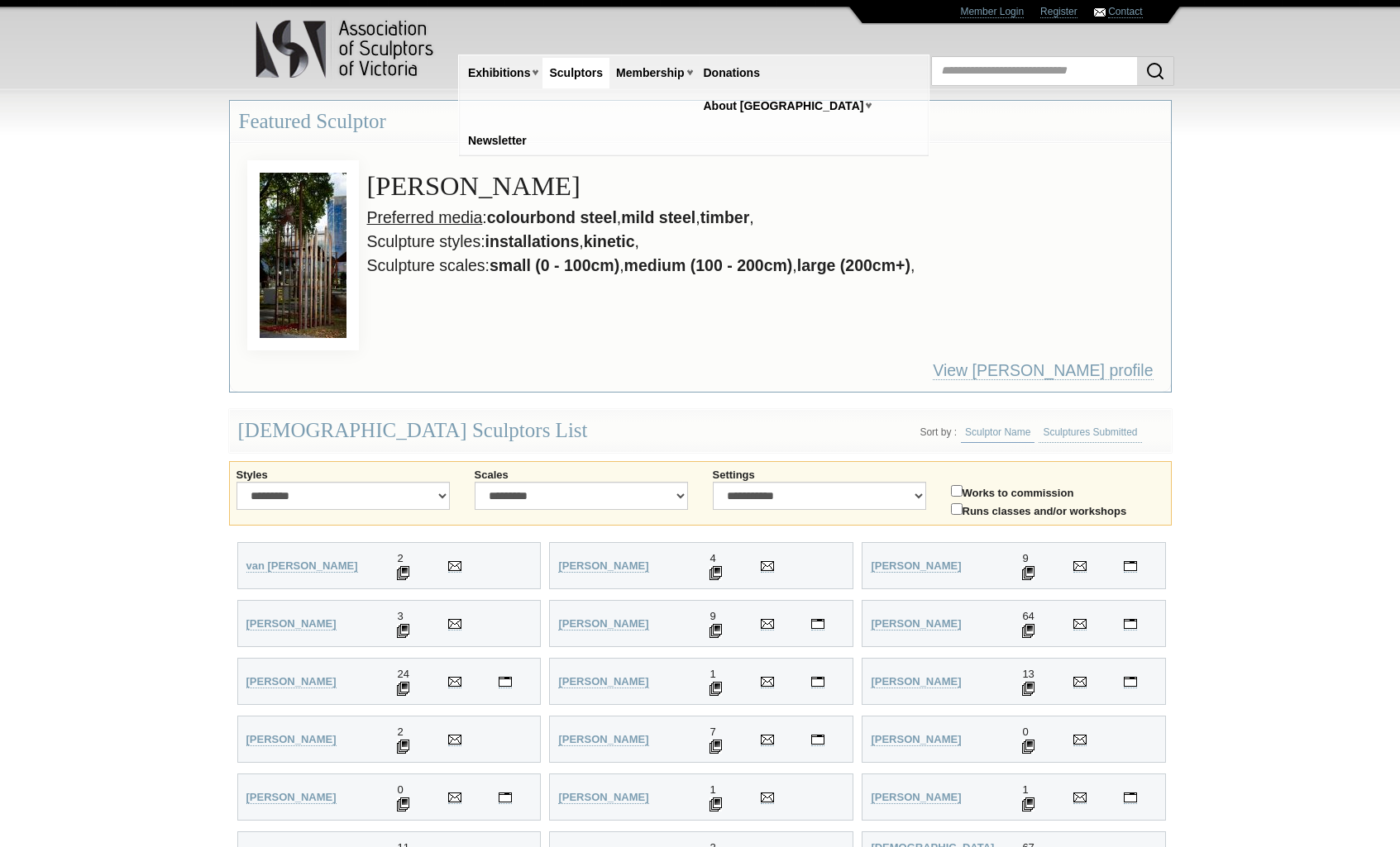
scroll to position [1460, 0]
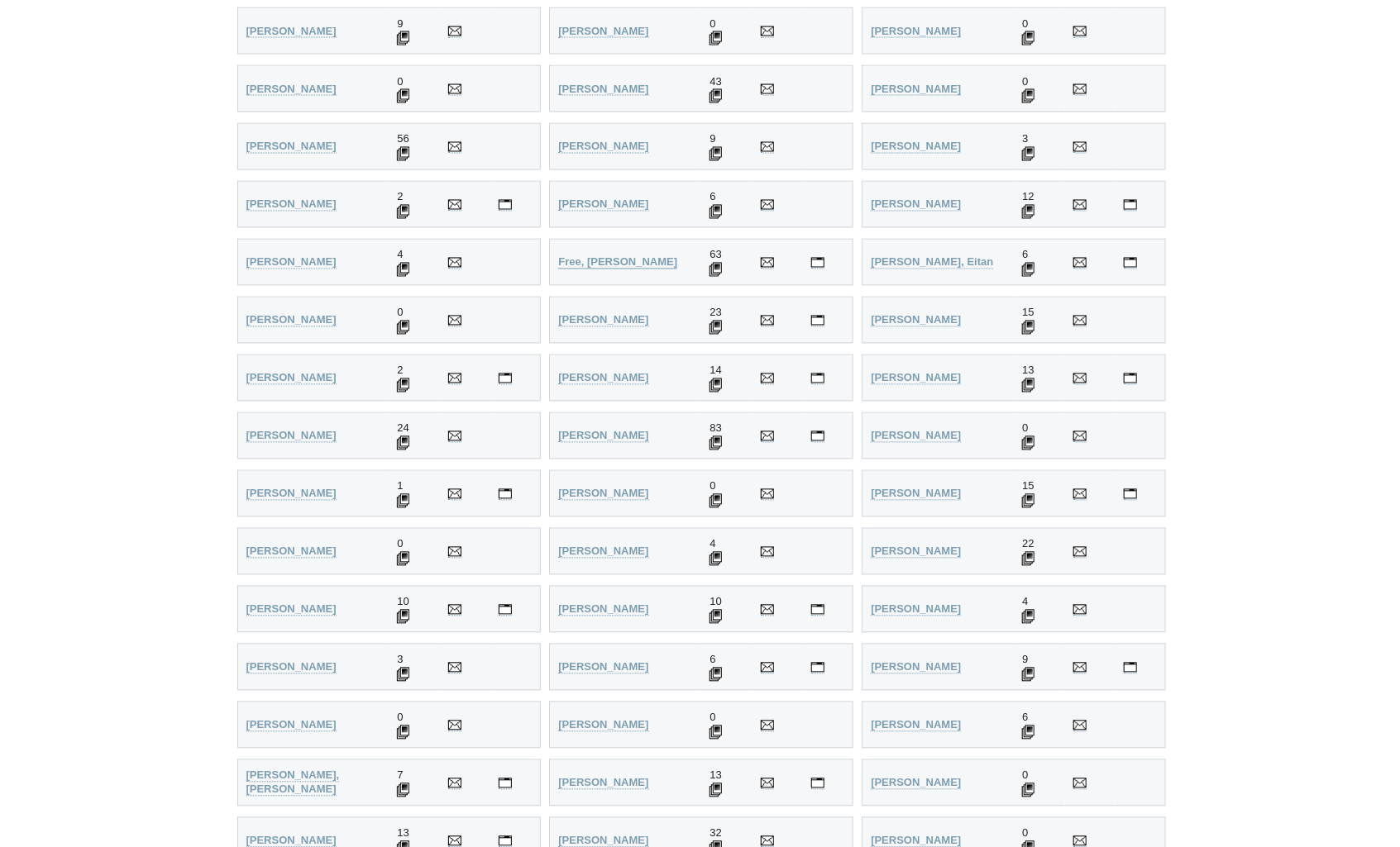
click at [604, 261] on strong "Free, Kevin" at bounding box center [618, 262] width 119 height 13
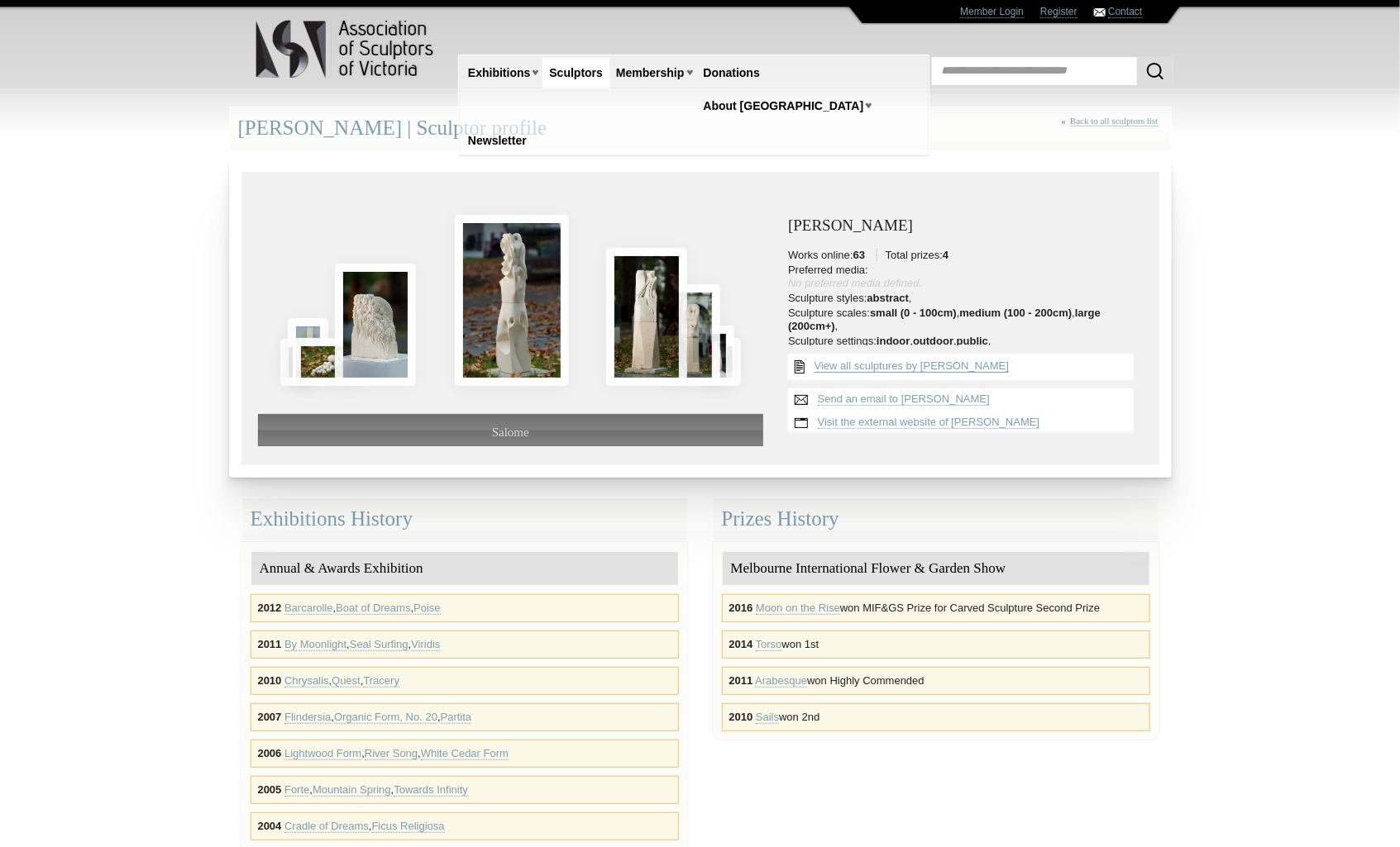
click at [902, 367] on link "View all sculptures by [PERSON_NAME]" at bounding box center [912, 366] width 195 height 13
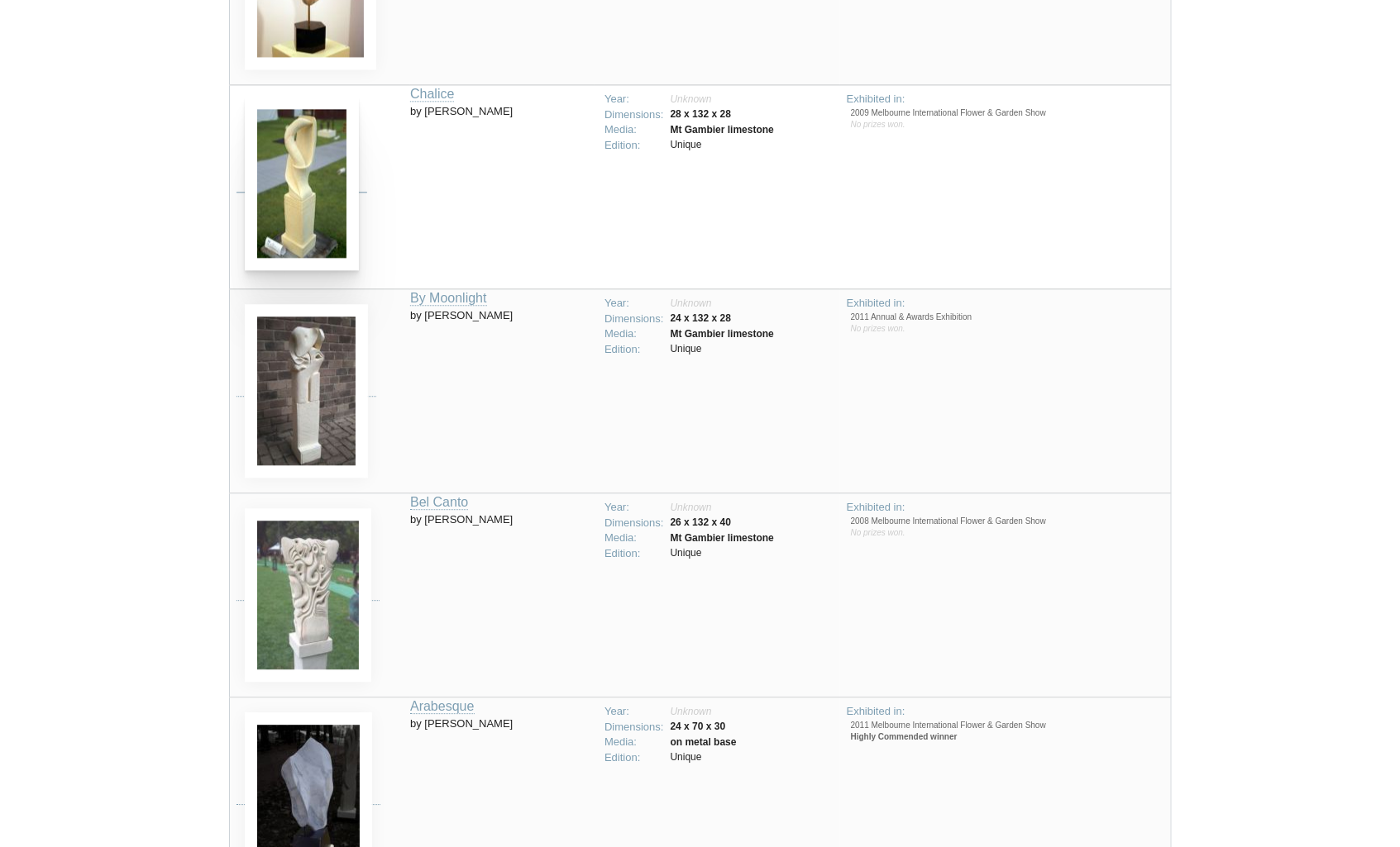
scroll to position [11246, 0]
